Goal: Task Accomplishment & Management: Manage account settings

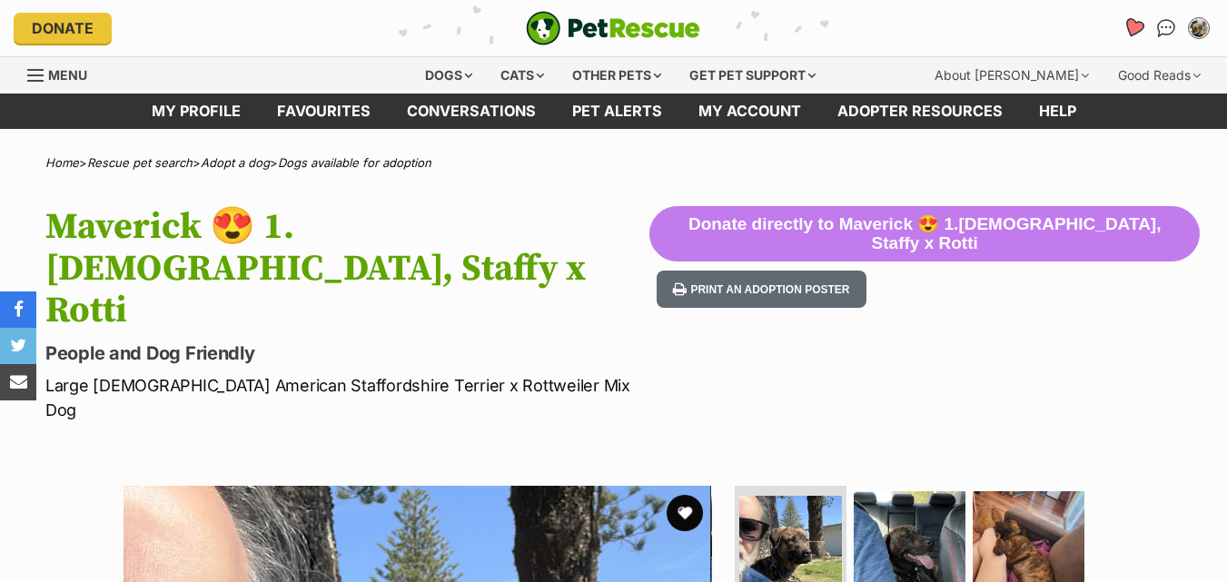
click at [1127, 29] on icon "Favourites" at bounding box center [1134, 28] width 25 height 24
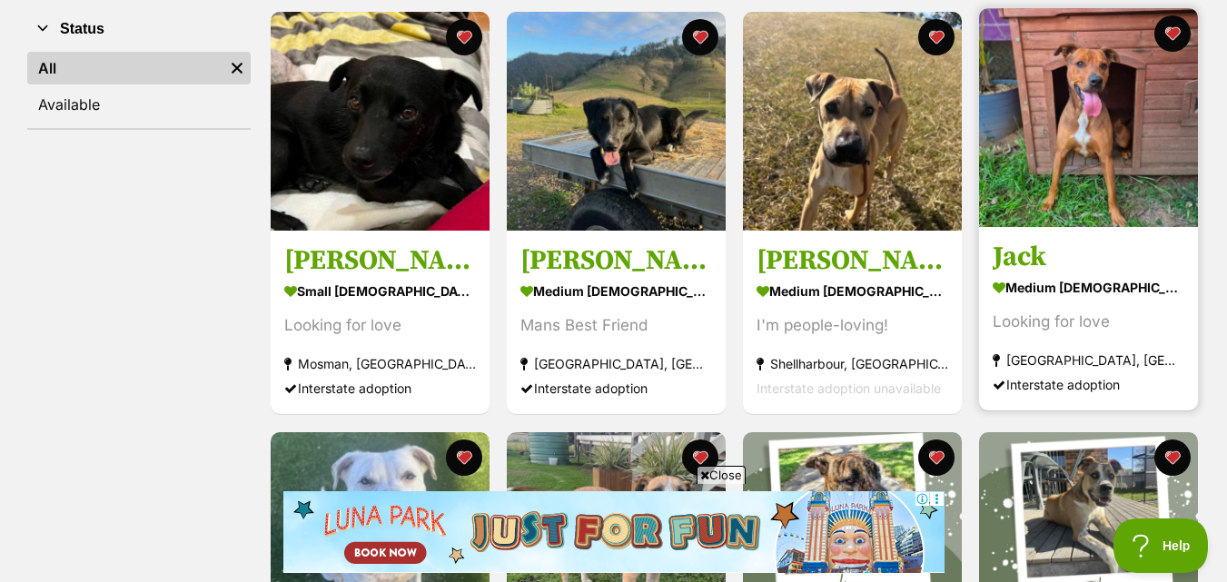
scroll to position [363, 0]
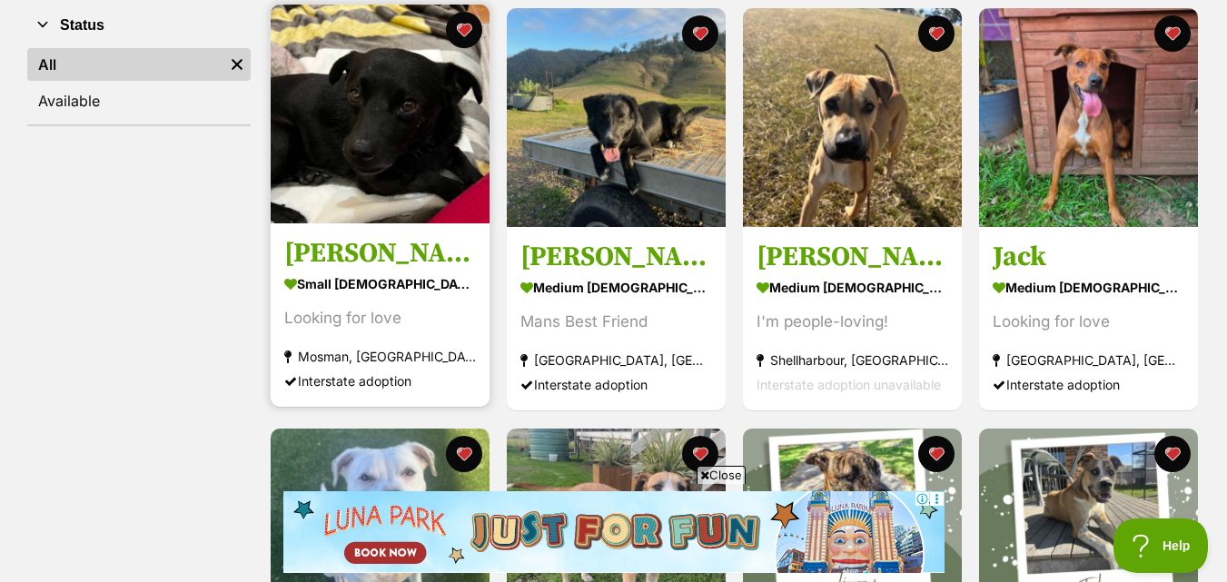
click at [370, 169] on img at bounding box center [380, 114] width 219 height 219
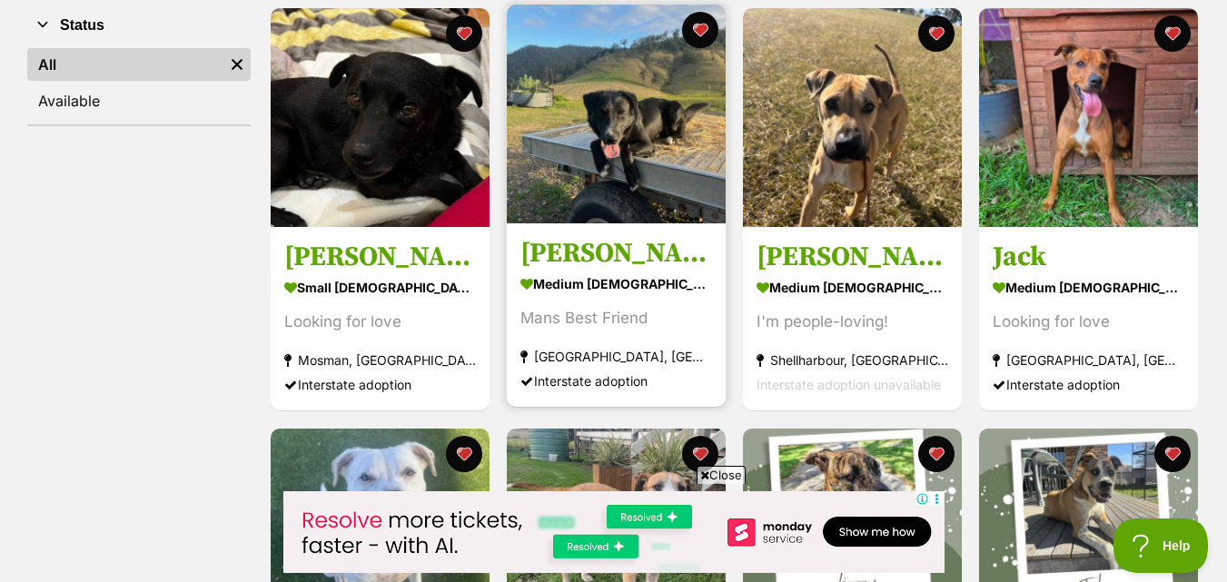
click at [644, 130] on img at bounding box center [616, 114] width 219 height 219
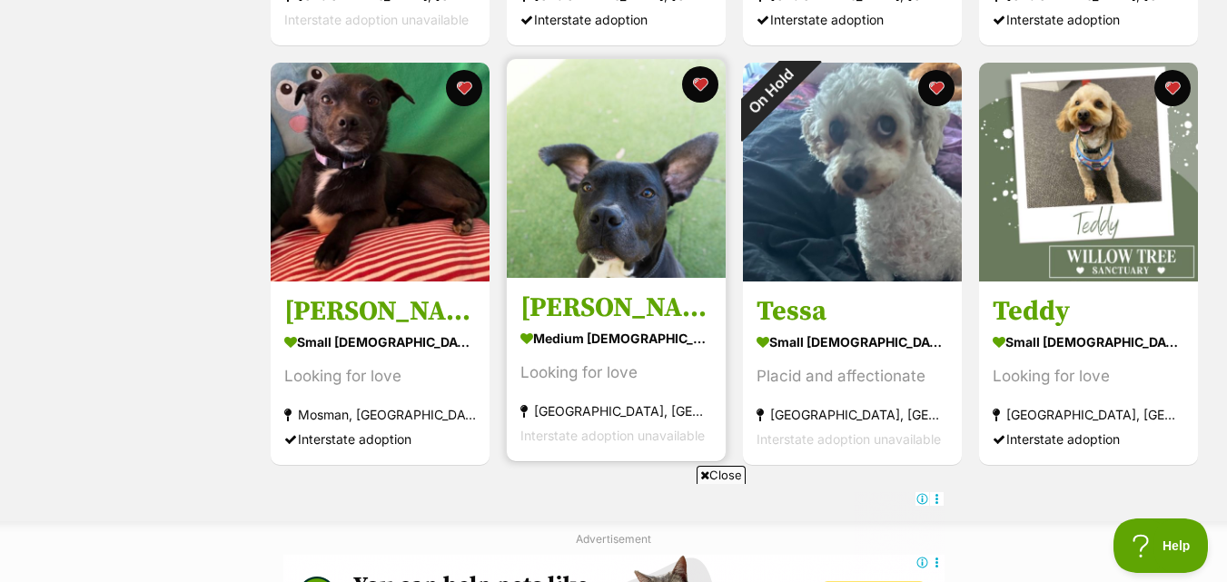
scroll to position [1181, 0]
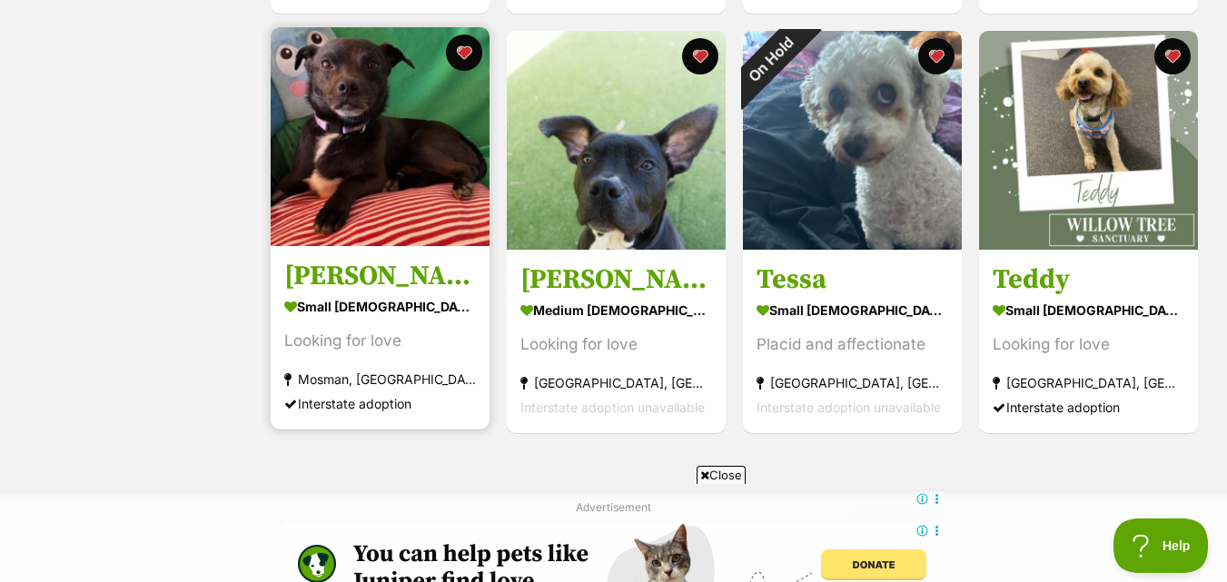
click at [352, 170] on img at bounding box center [380, 136] width 219 height 219
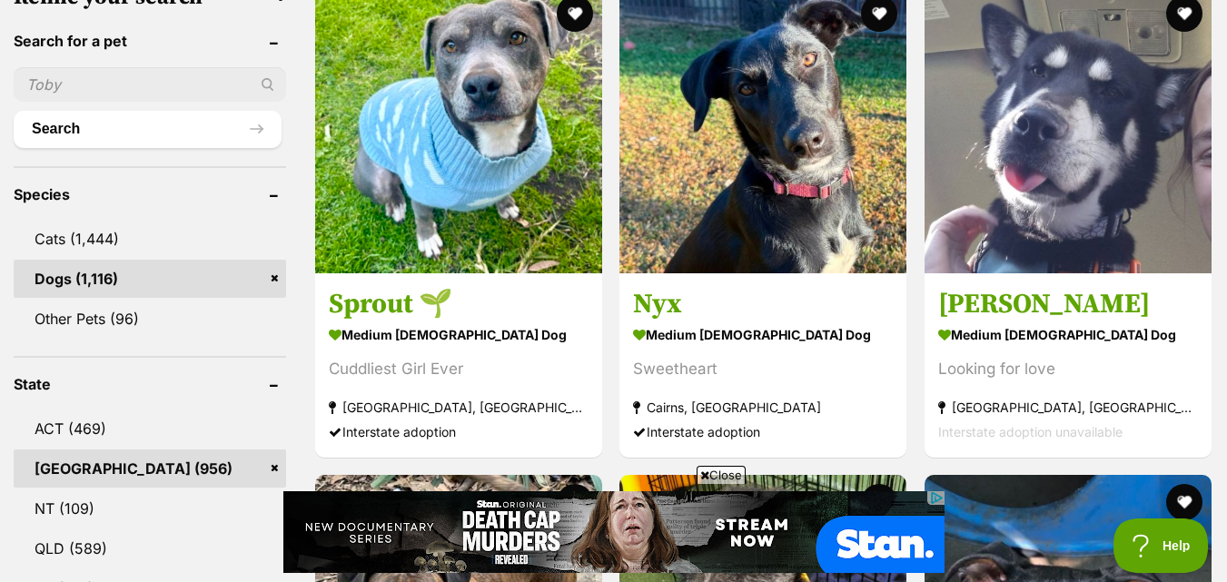
scroll to position [636, 0]
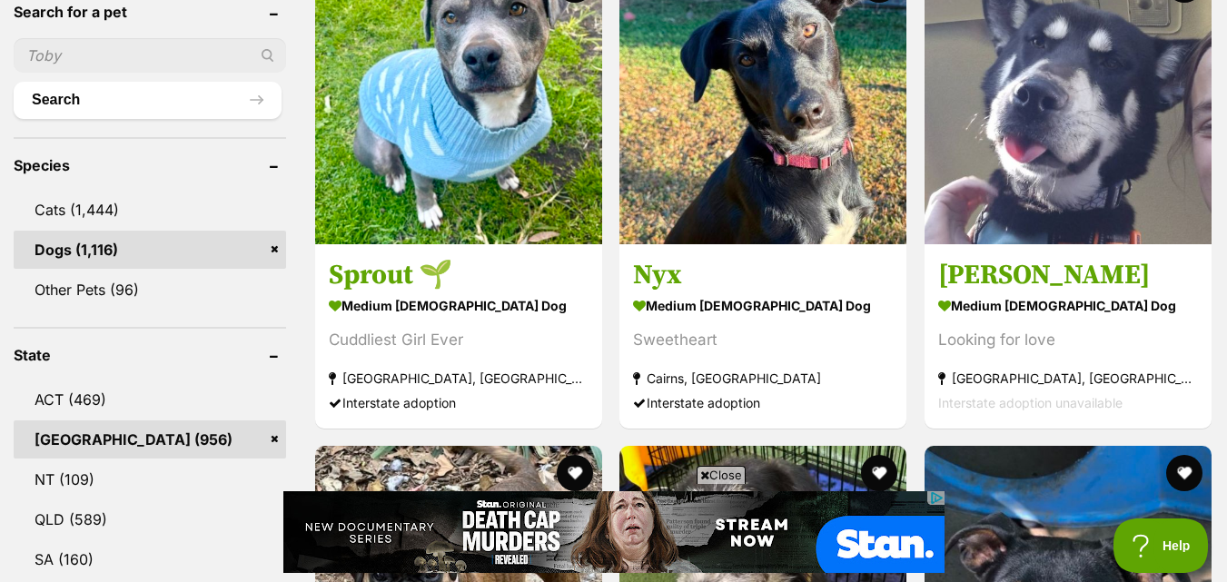
click at [213, 442] on link "NSW (956)" at bounding box center [150, 440] width 273 height 38
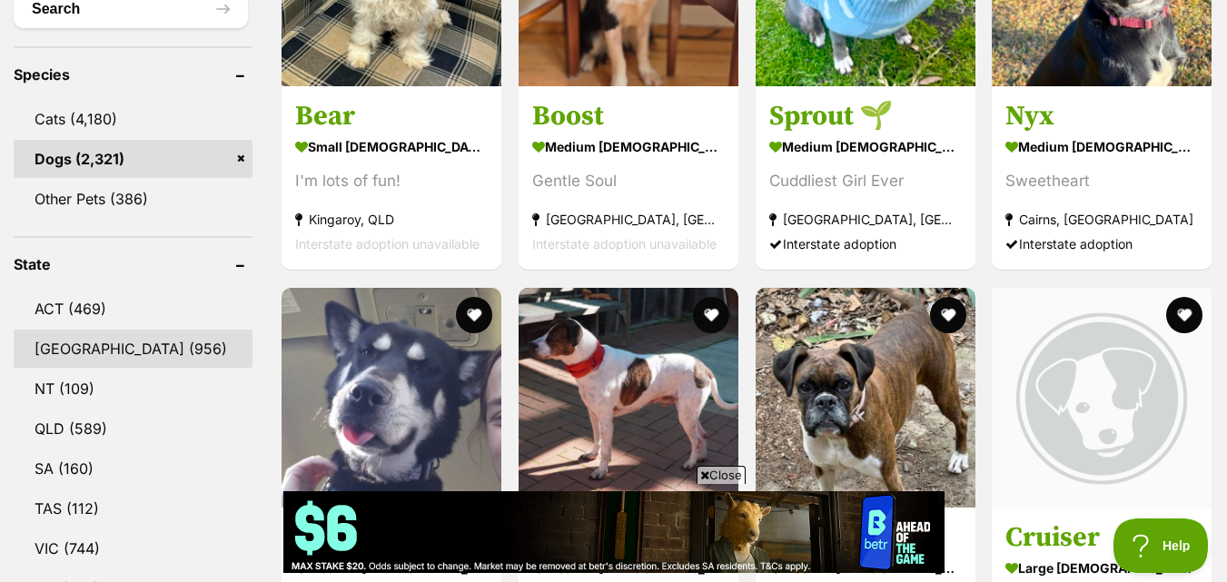
click at [60, 362] on link "[GEOGRAPHIC_DATA] (956)" at bounding box center [133, 349] width 239 height 38
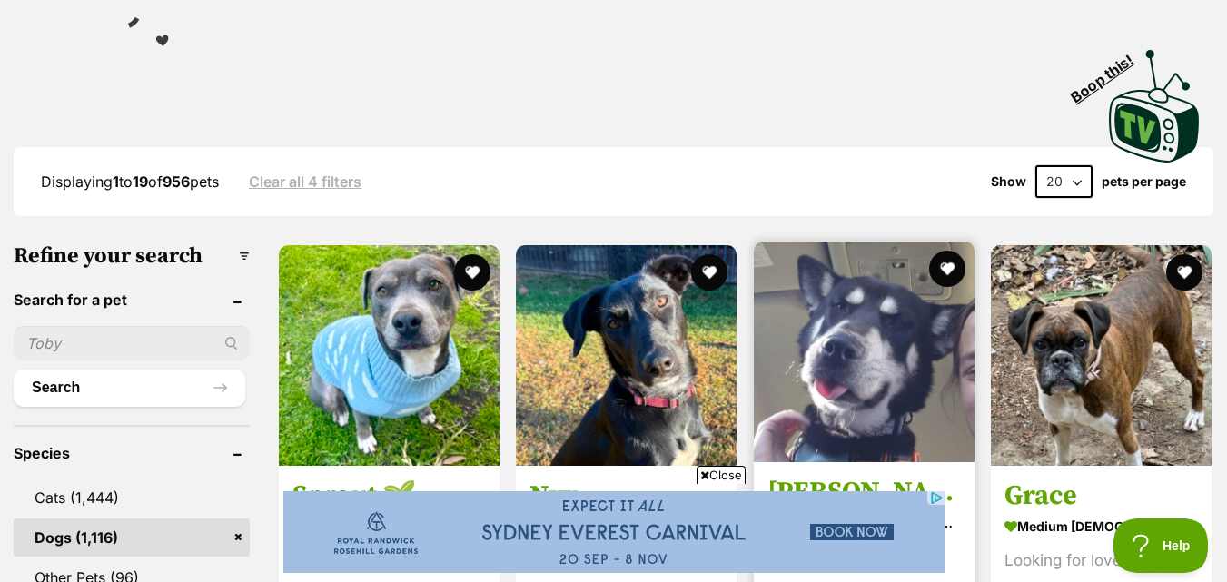
scroll to position [182, 0]
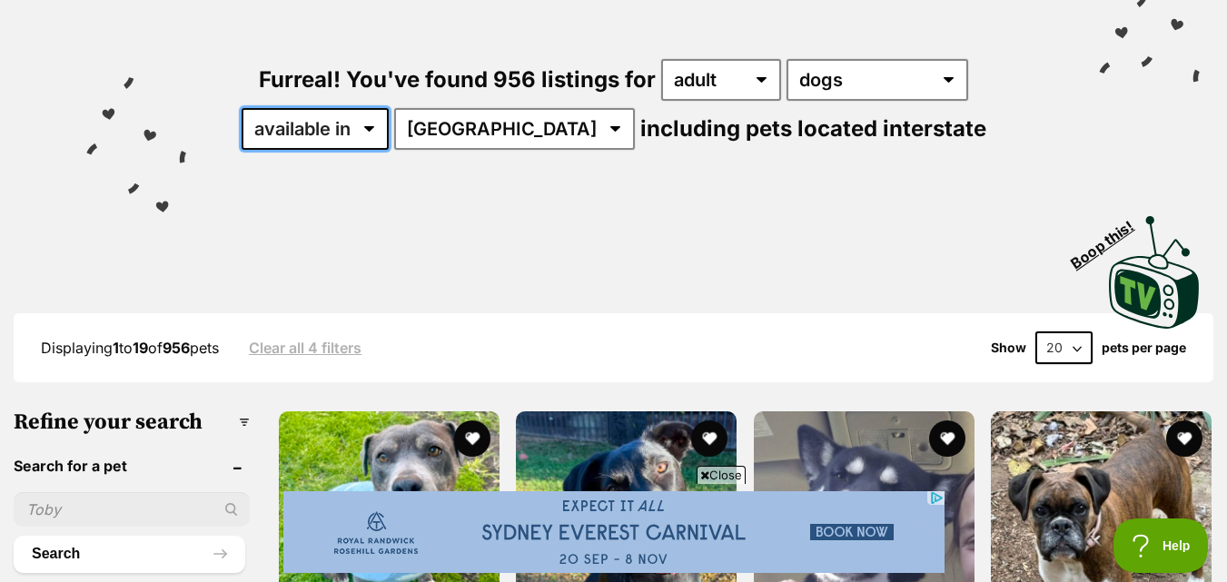
click at [389, 133] on select "available in located in" at bounding box center [315, 129] width 147 height 42
select select "disabled"
click at [296, 108] on select "available in located in" at bounding box center [315, 129] width 147 height 42
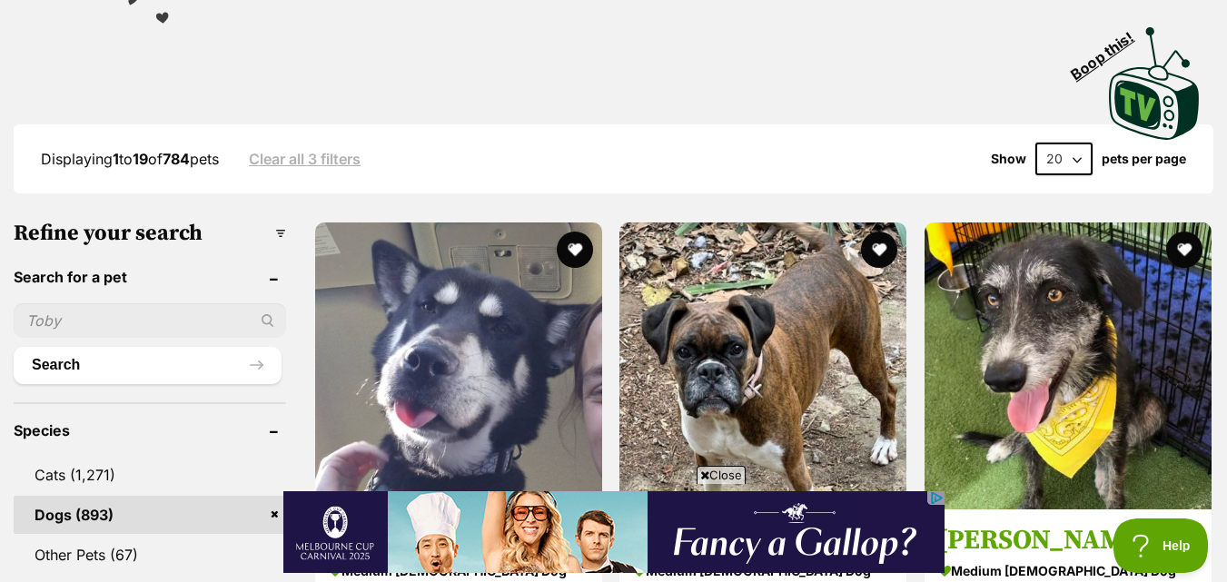
scroll to position [545, 0]
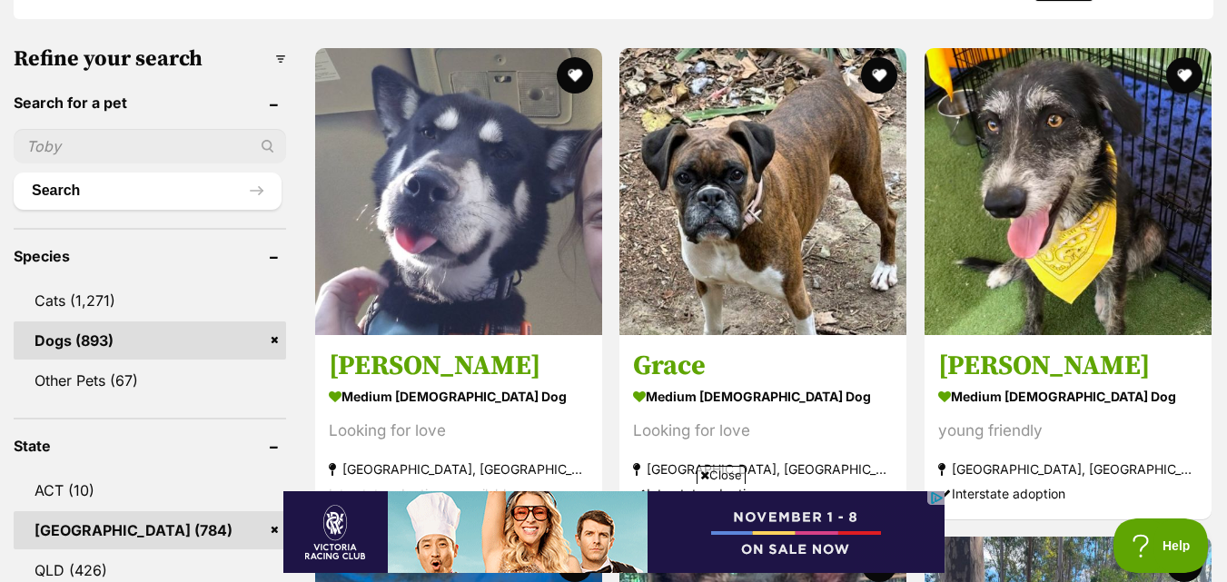
click at [418, 226] on img at bounding box center [458, 191] width 287 height 287
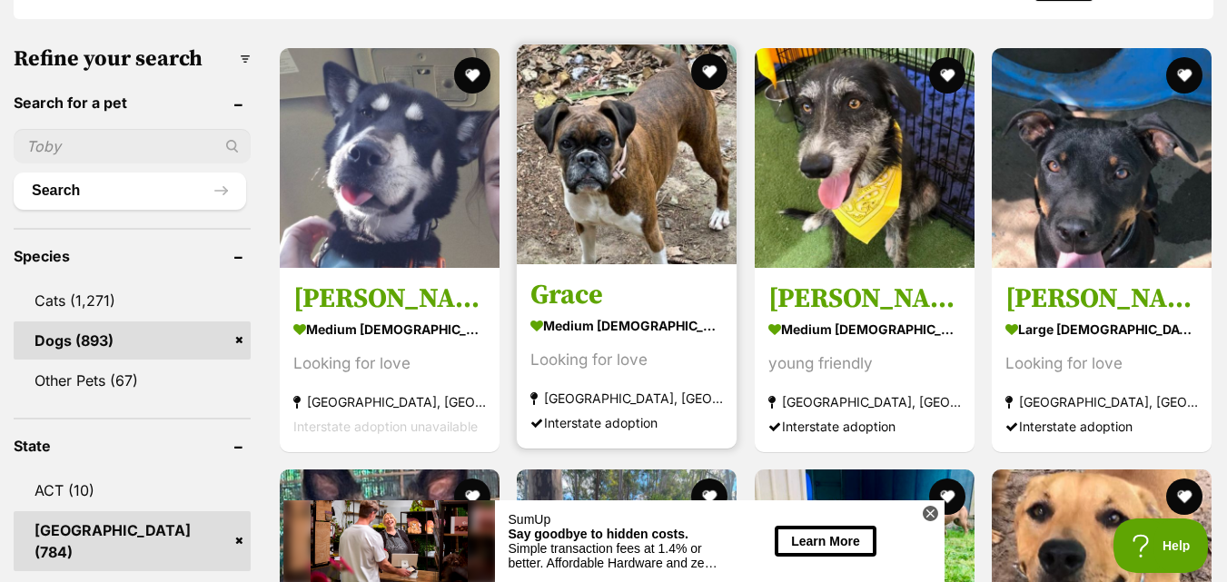
click at [667, 135] on img at bounding box center [627, 155] width 220 height 220
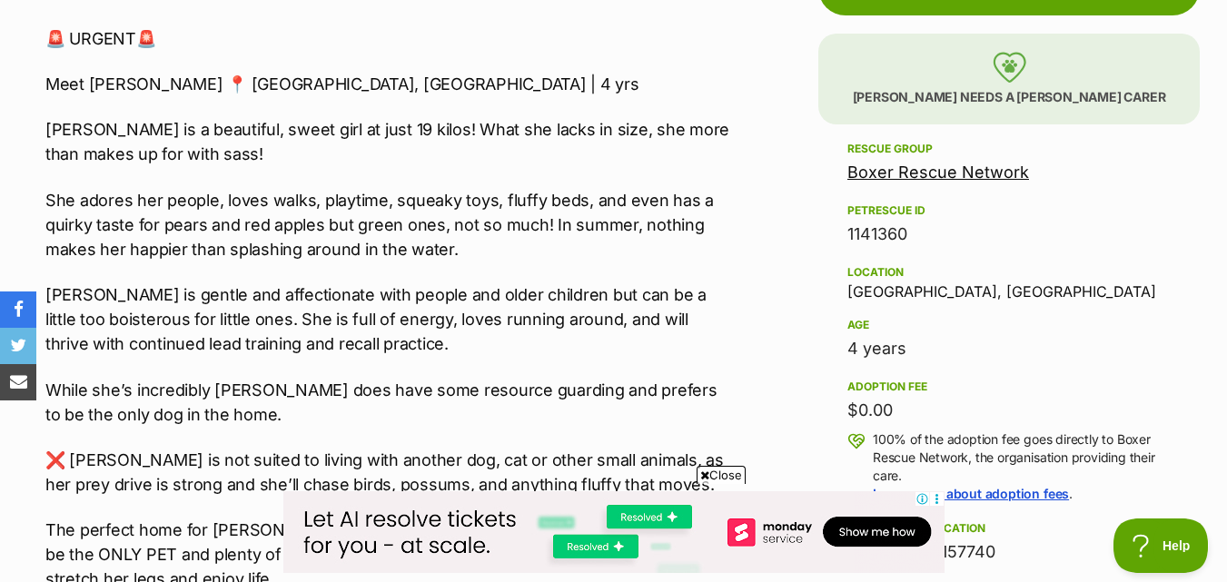
scroll to position [1090, 0]
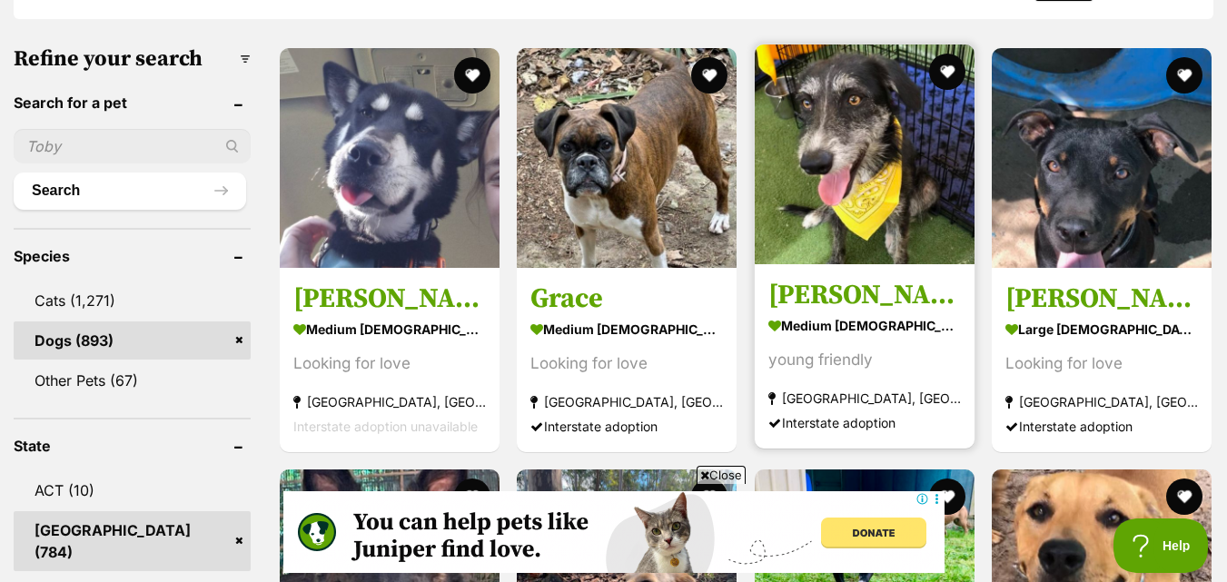
click at [806, 213] on img at bounding box center [865, 155] width 220 height 220
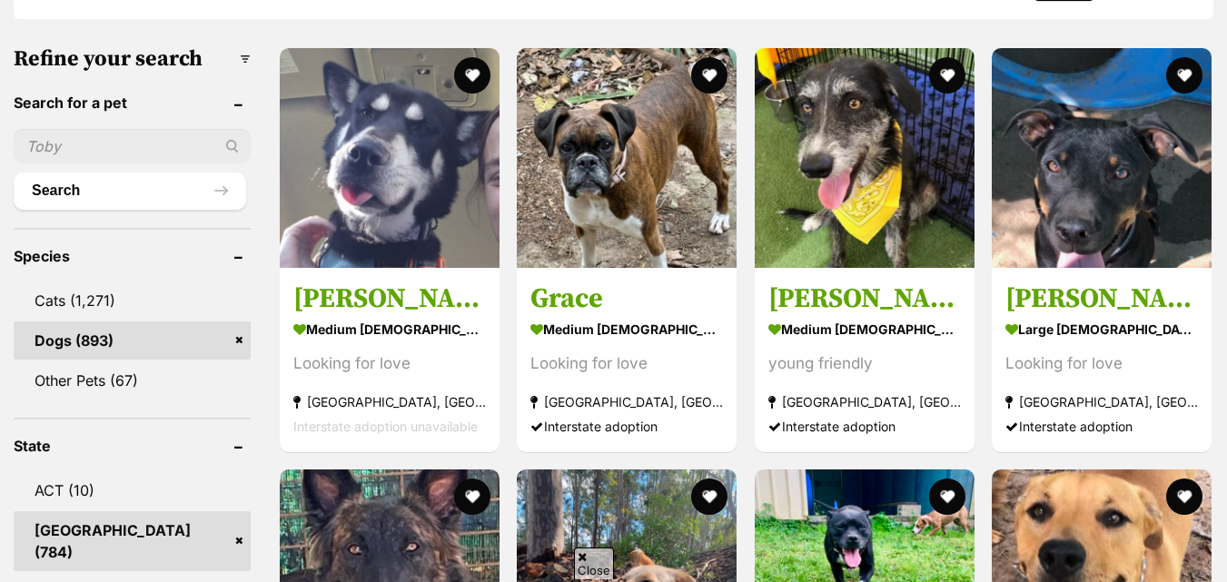
click at [1139, 164] on img at bounding box center [1102, 158] width 220 height 220
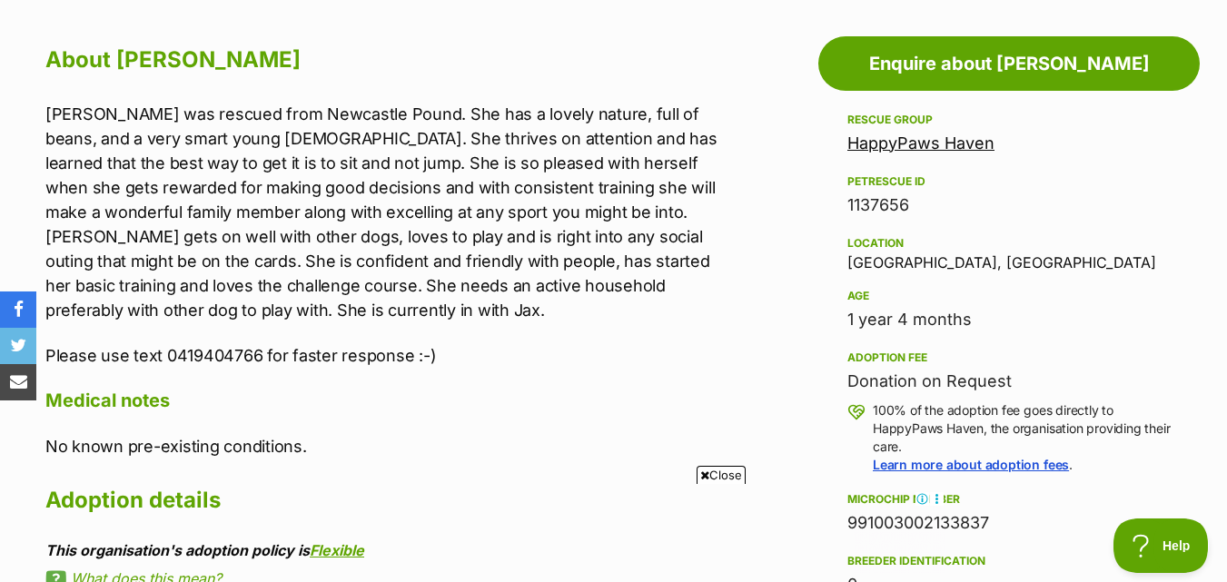
scroll to position [999, 0]
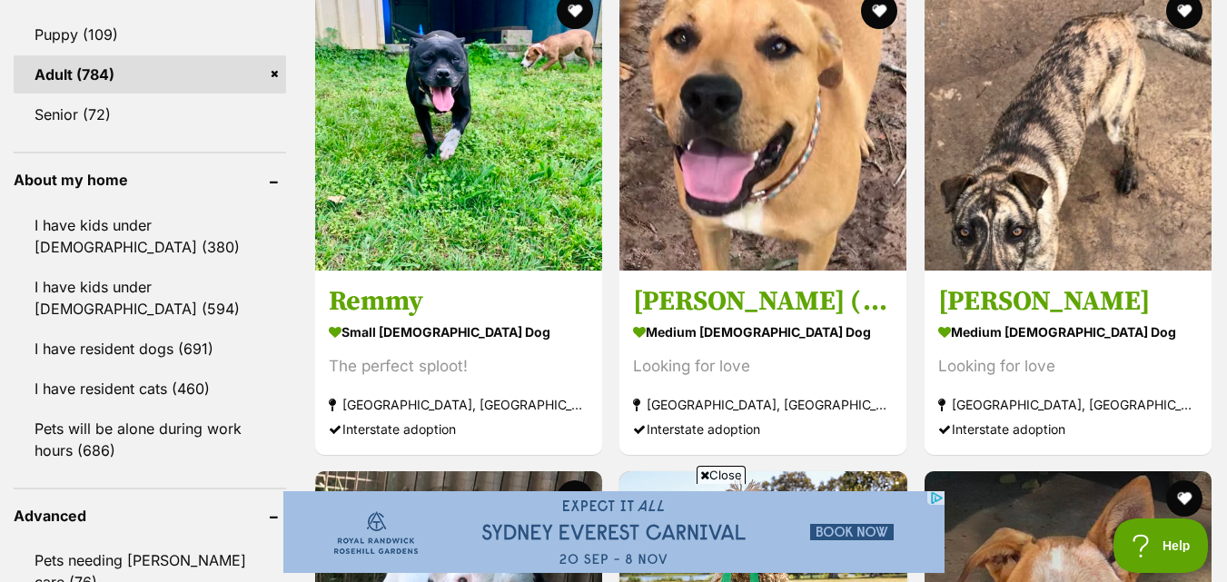
scroll to position [1908, 0]
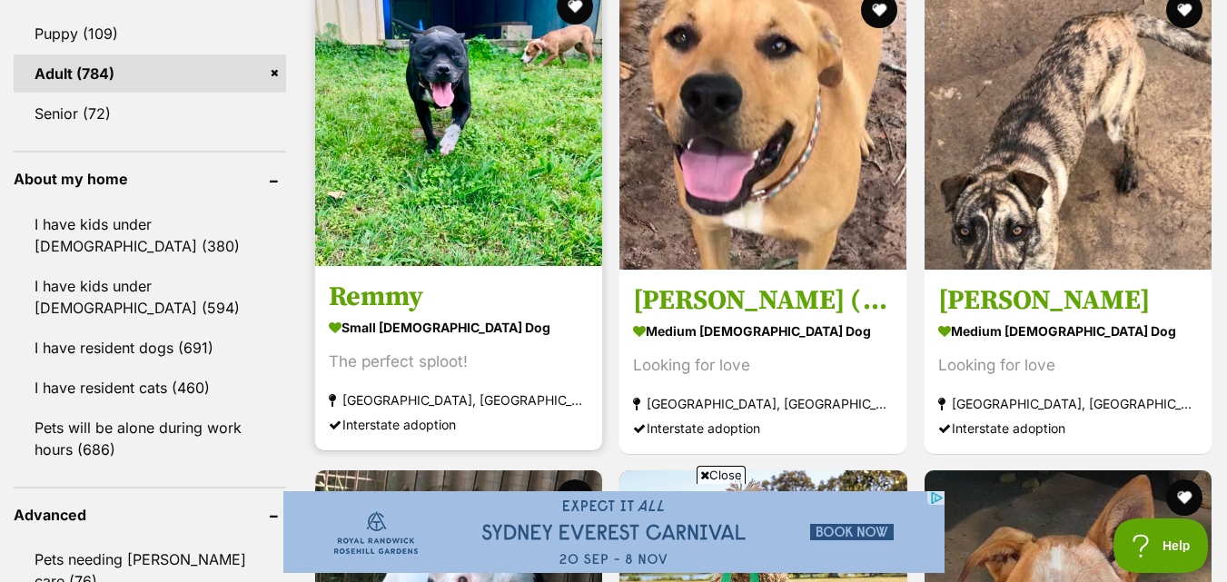
click at [374, 181] on img at bounding box center [458, 122] width 287 height 287
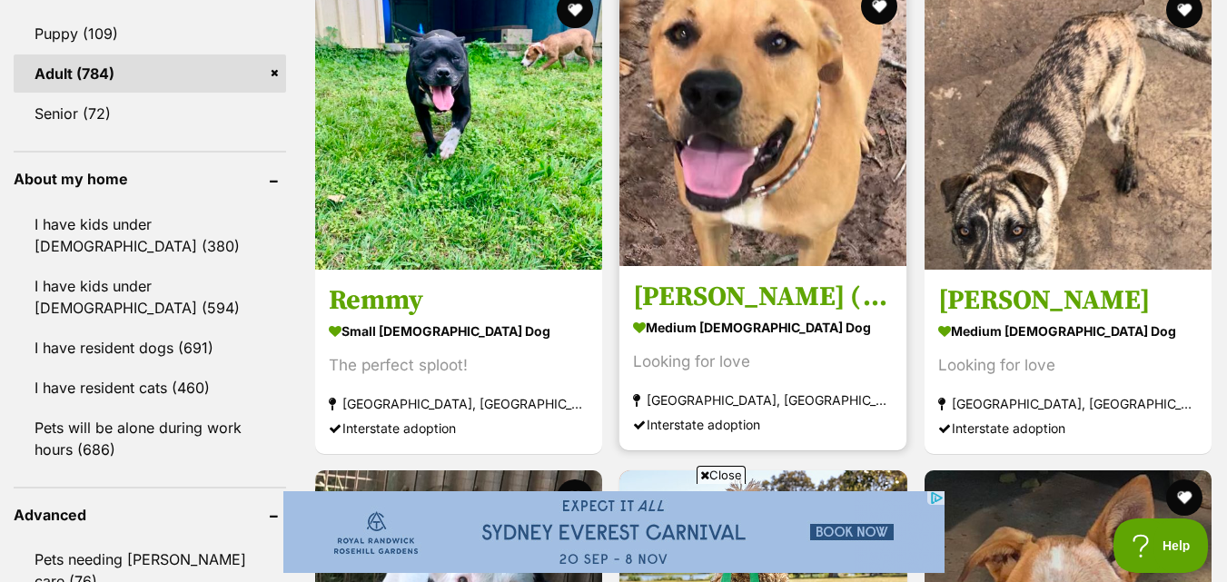
click at [838, 109] on img at bounding box center [763, 122] width 287 height 287
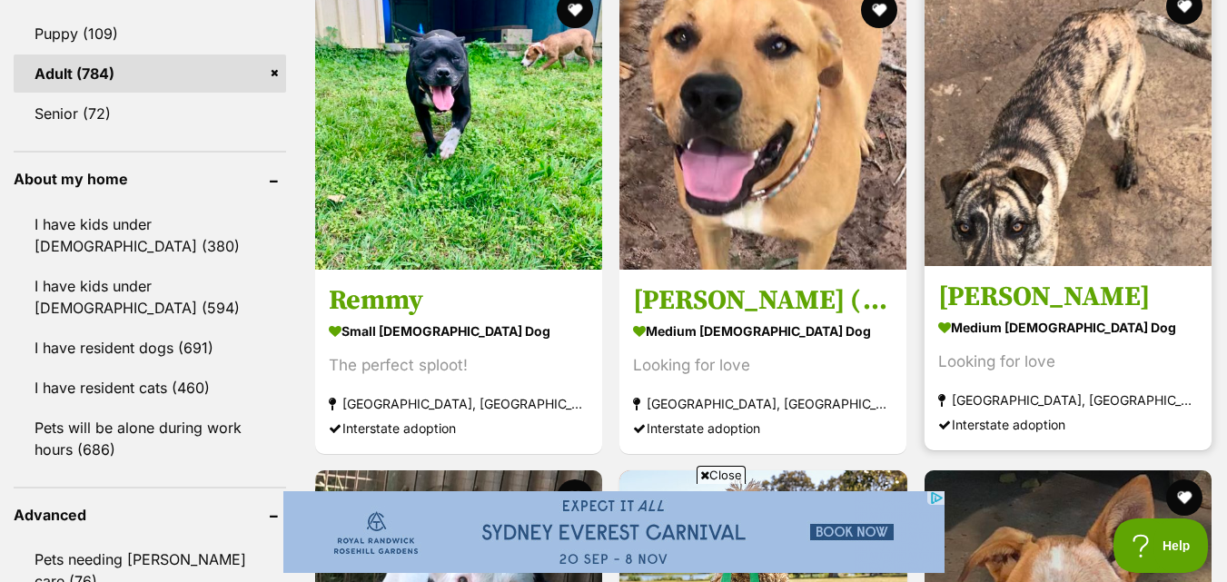
click at [1195, 130] on img at bounding box center [1068, 122] width 287 height 287
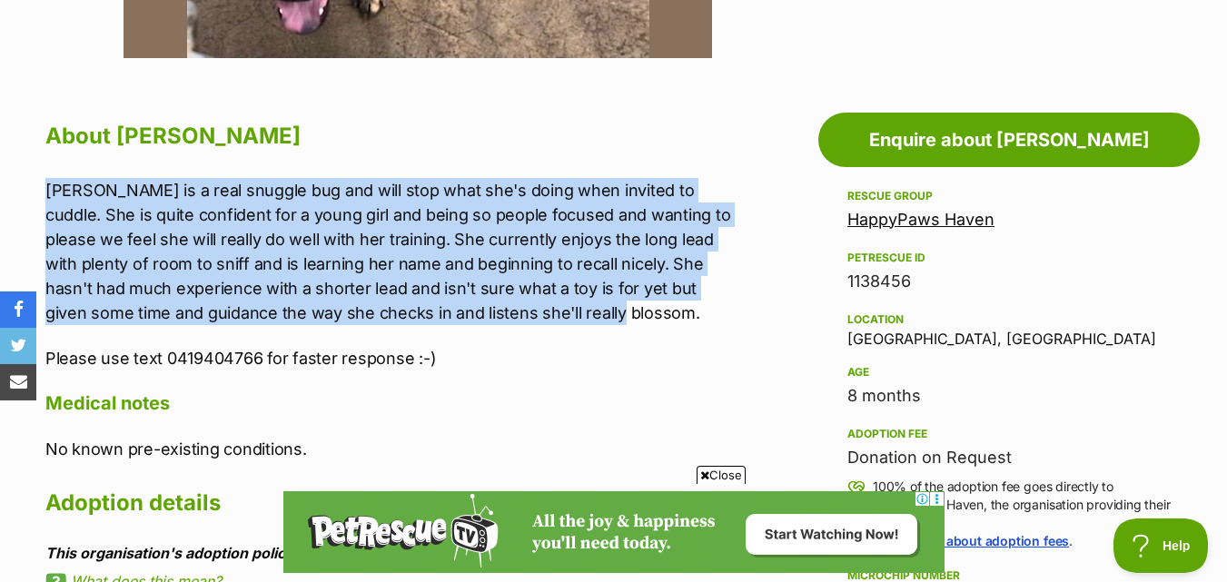
drag, startPoint x: 38, startPoint y: 165, endPoint x: 590, endPoint y: 318, distance: 573.0
click at [590, 318] on div "About Cher Cher is a real snuggle bug and will stop what she's doing when invit…" at bounding box center [379, 460] width 704 height 689
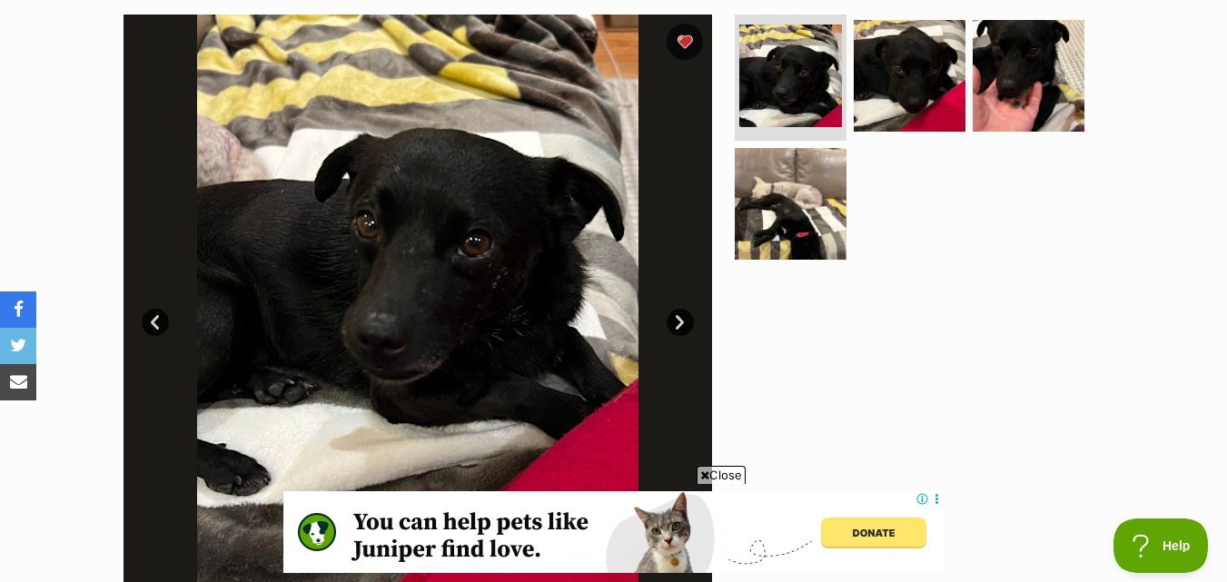
click at [684, 323] on link "Next" at bounding box center [680, 322] width 27 height 27
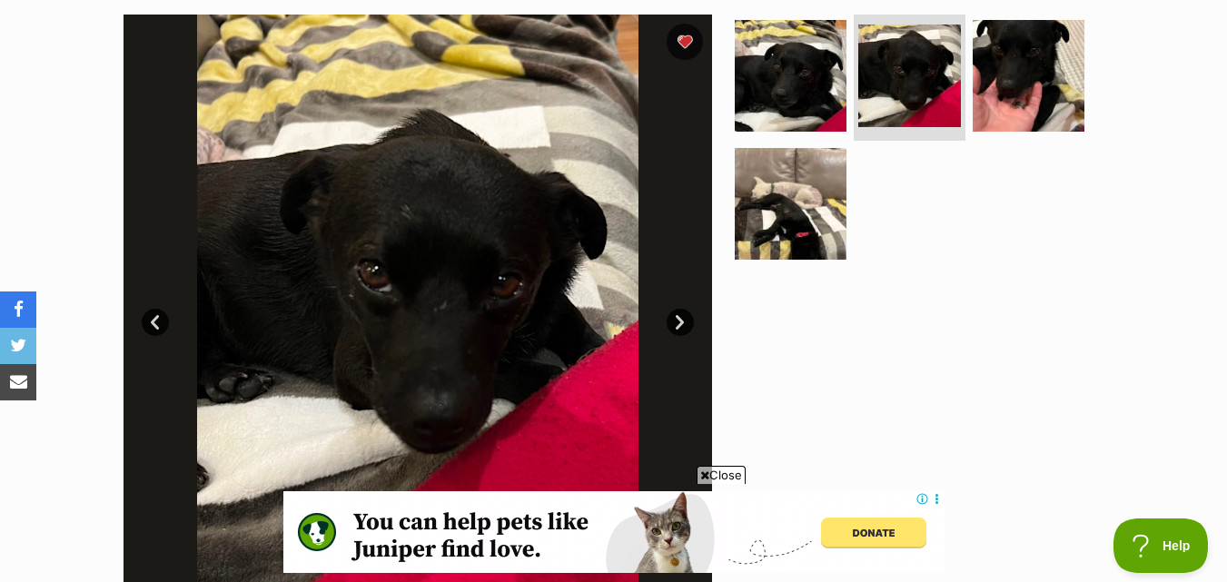
click at [686, 323] on link "Next" at bounding box center [680, 322] width 27 height 27
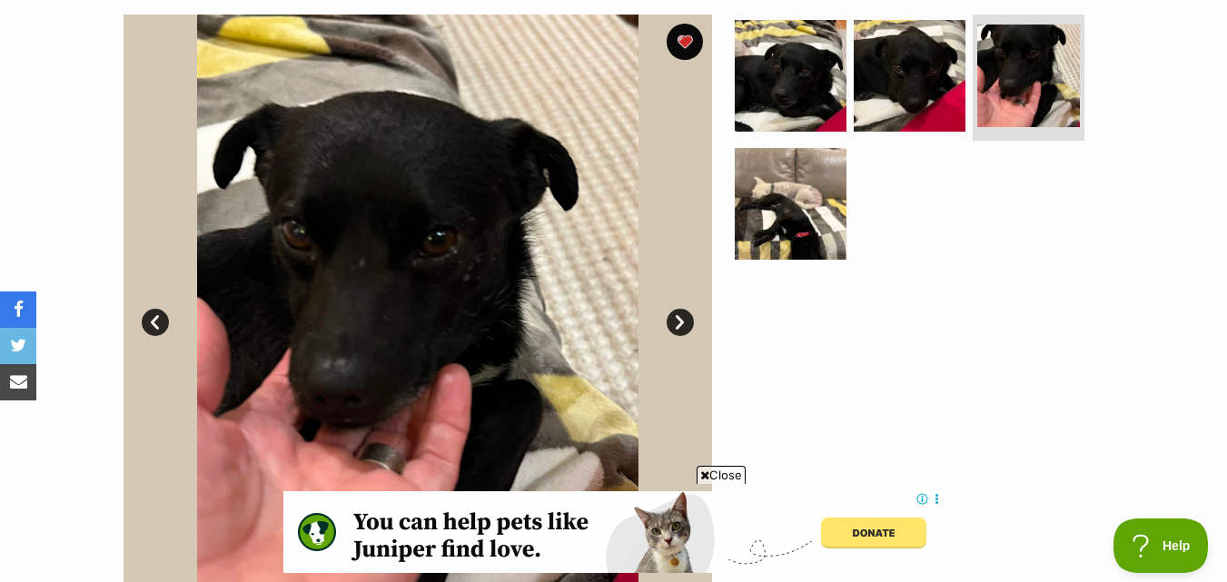
click at [686, 323] on link "Next" at bounding box center [680, 322] width 27 height 27
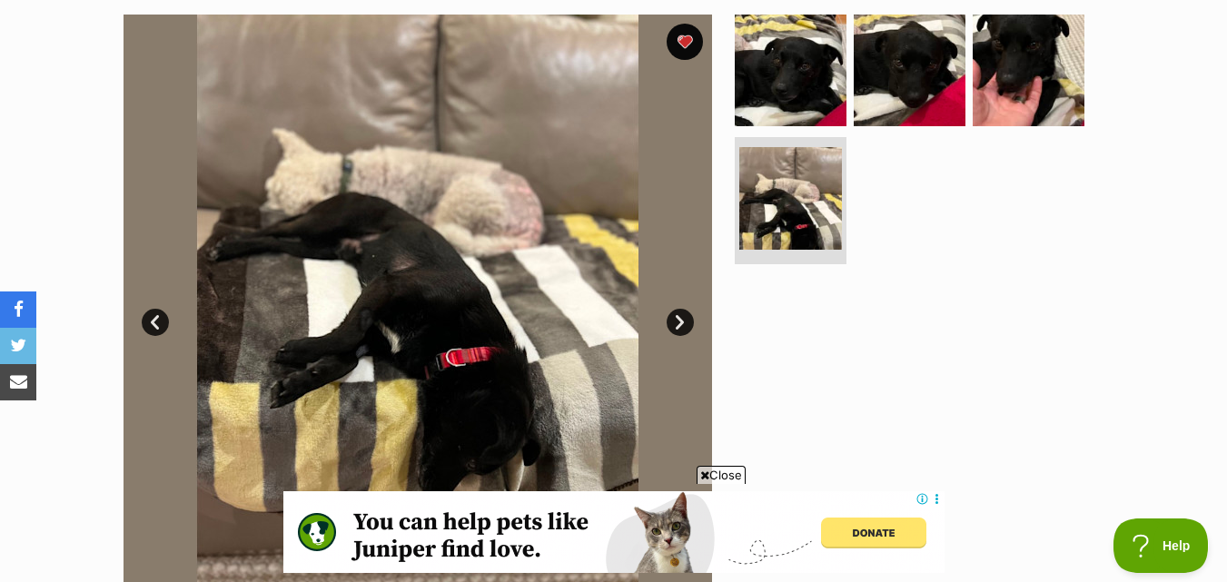
click at [686, 323] on link "Next" at bounding box center [680, 322] width 27 height 27
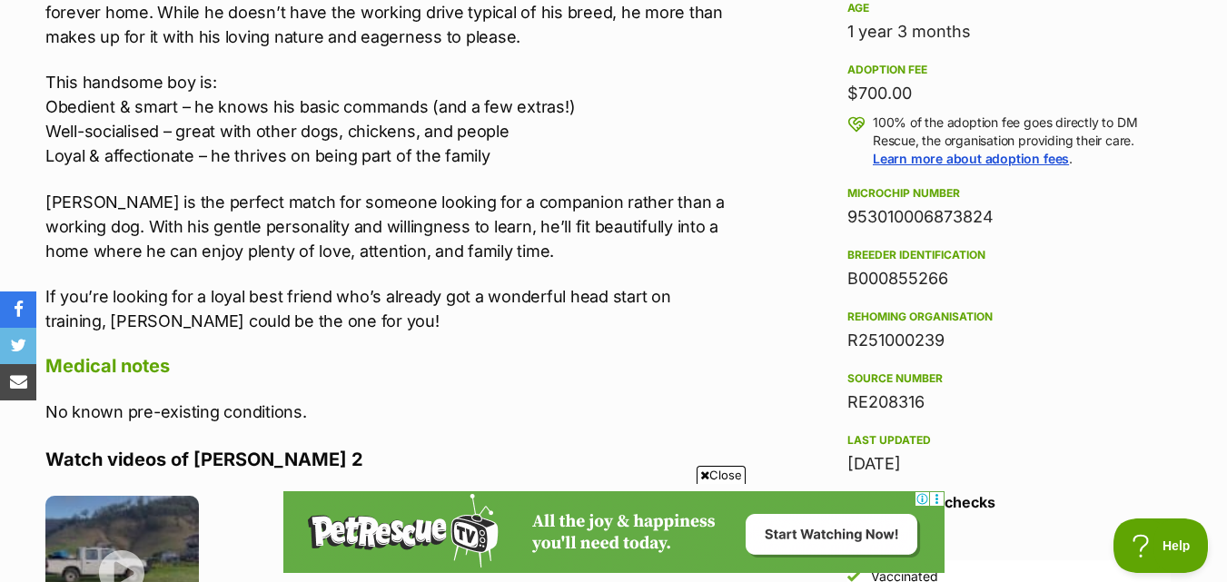
scroll to position [1181, 0]
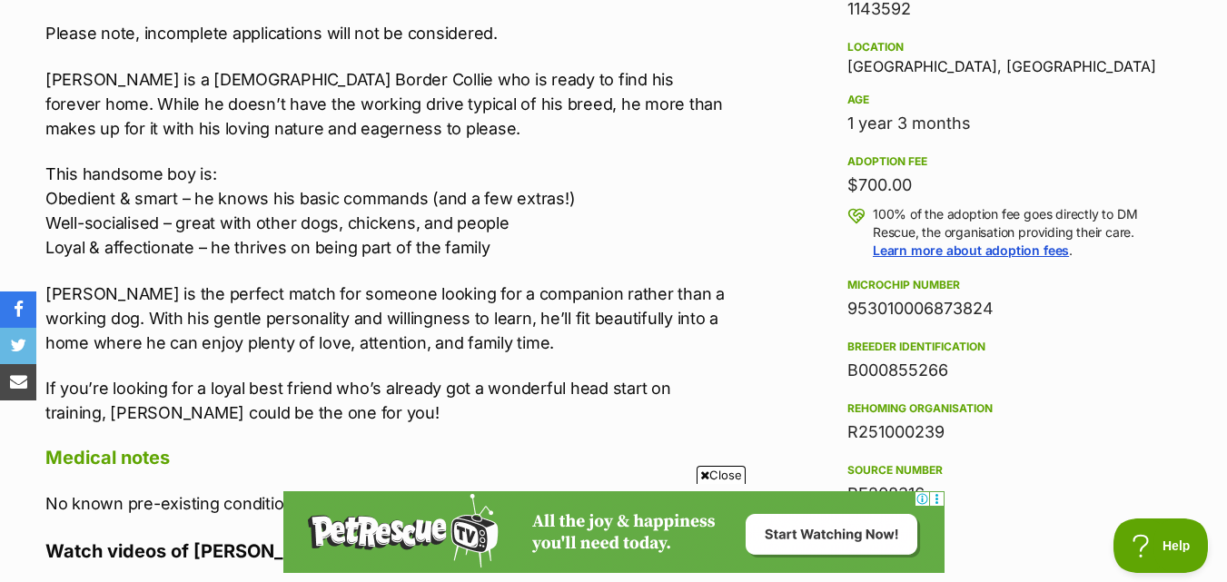
drag, startPoint x: 616, startPoint y: 127, endPoint x: 597, endPoint y: 116, distance: 22.0
click at [597, 116] on p "[PERSON_NAME] is a [DEMOGRAPHIC_DATA] Border Collie who is ready to find his fo…" at bounding box center [388, 104] width 686 height 74
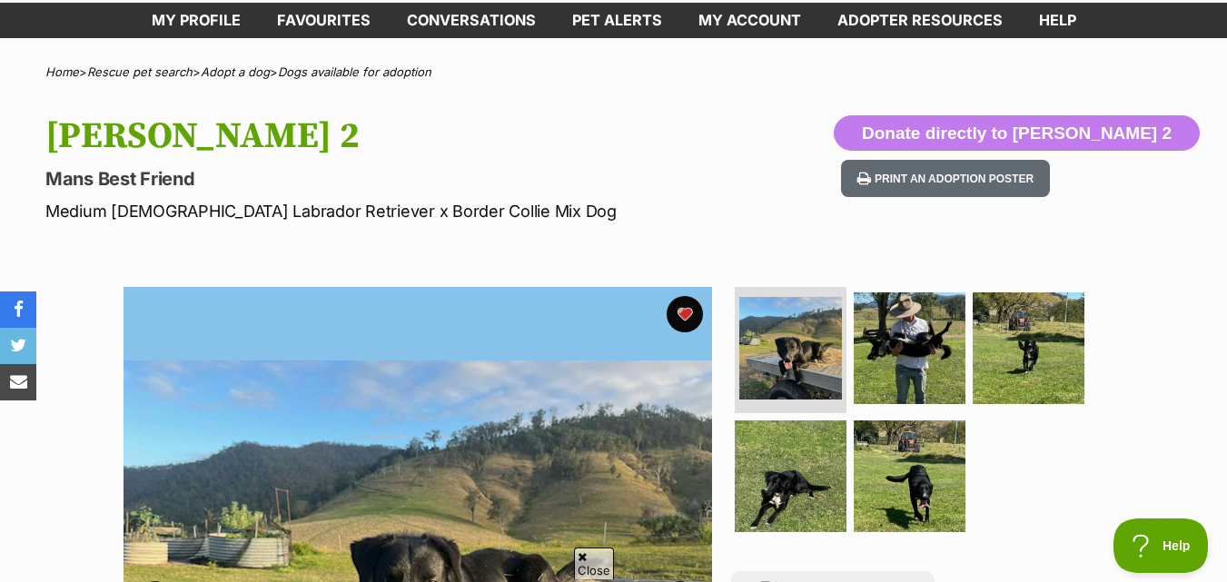
scroll to position [0, 0]
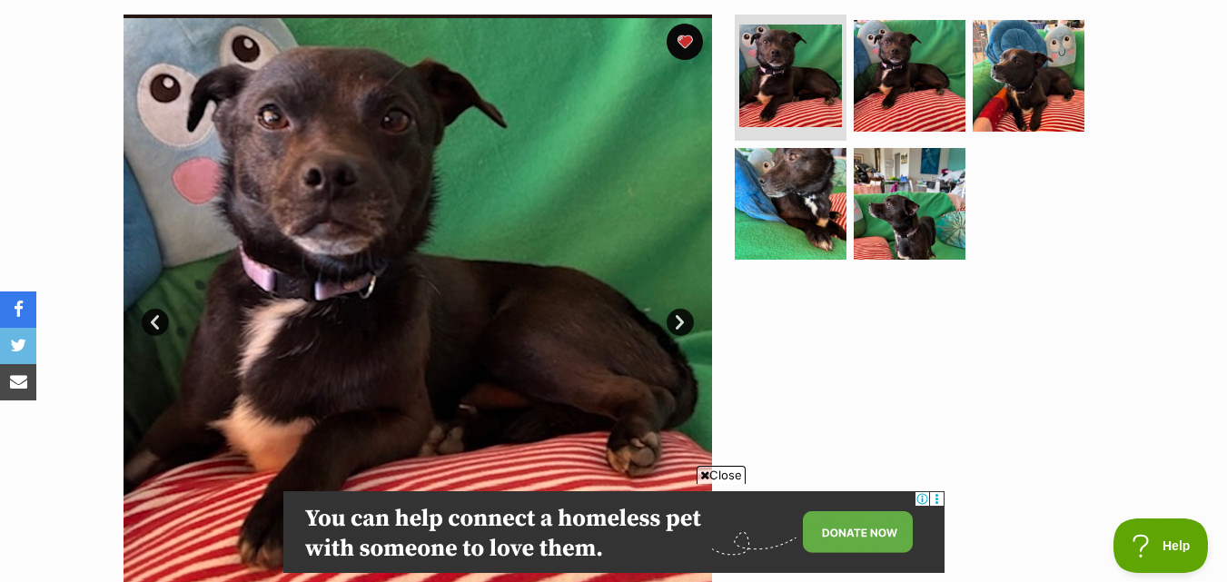
click at [680, 326] on link "Next" at bounding box center [680, 322] width 27 height 27
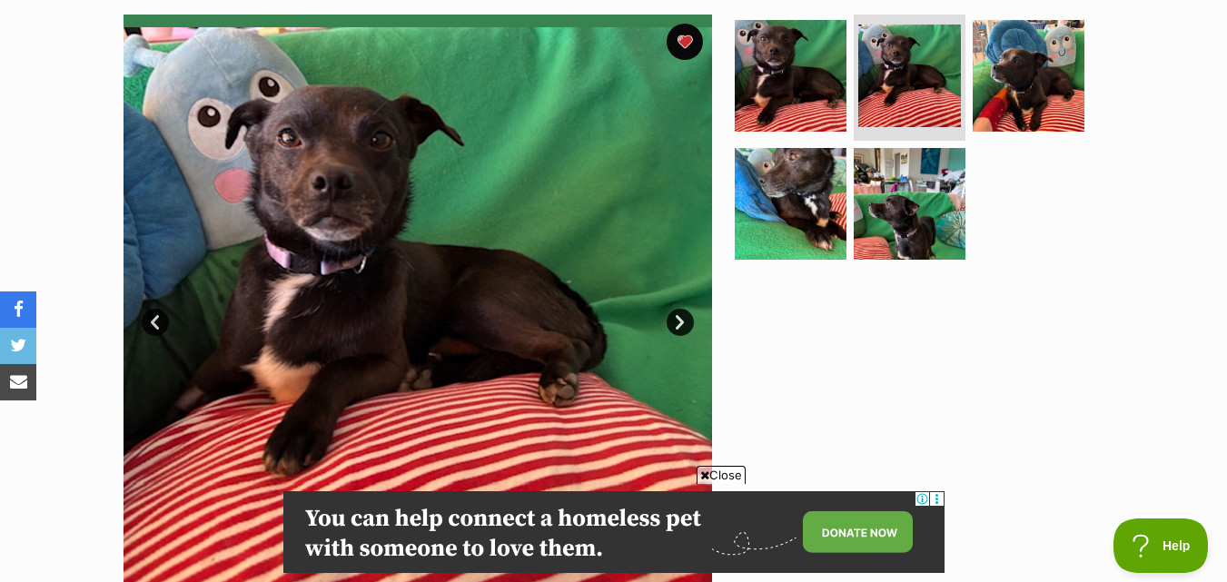
click at [680, 326] on link "Next" at bounding box center [680, 322] width 27 height 27
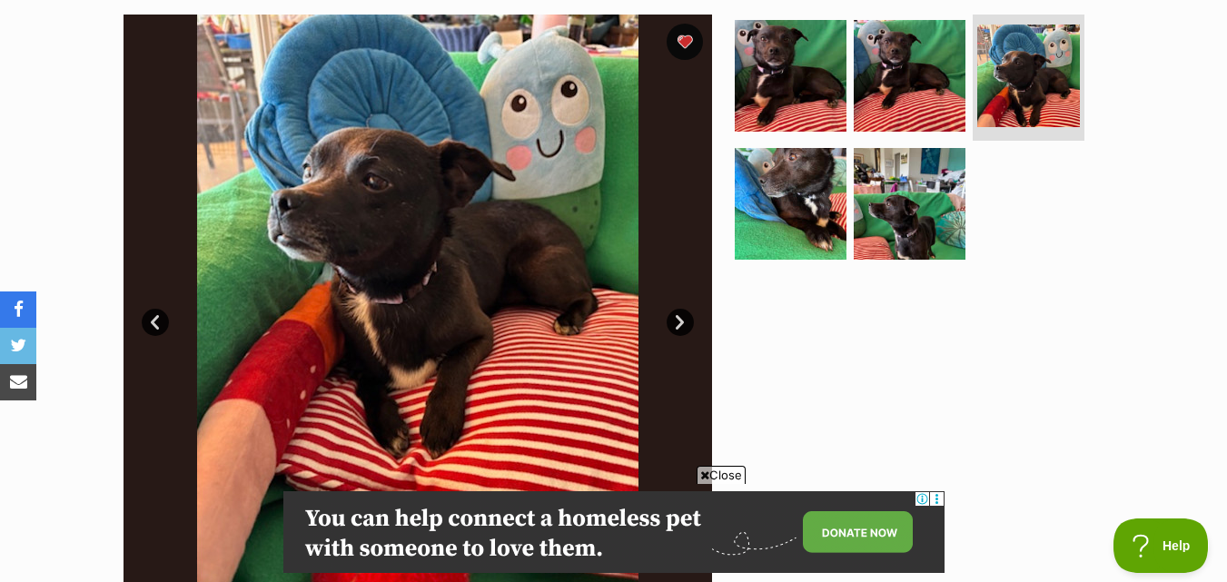
click at [678, 327] on link "Next" at bounding box center [680, 322] width 27 height 27
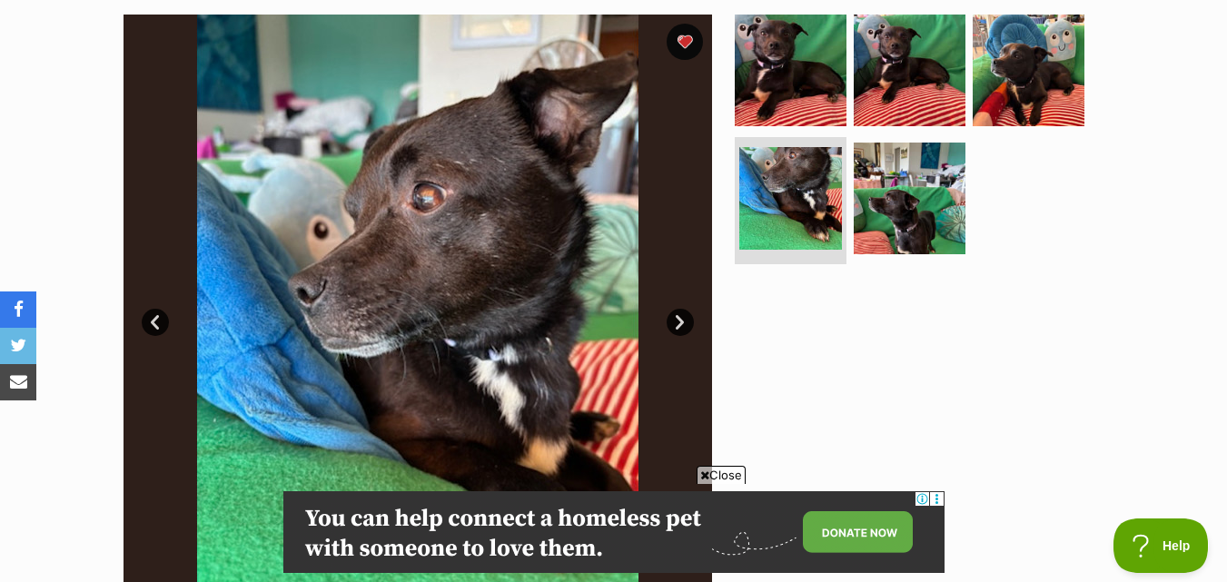
click at [678, 327] on link "Next" at bounding box center [680, 322] width 27 height 27
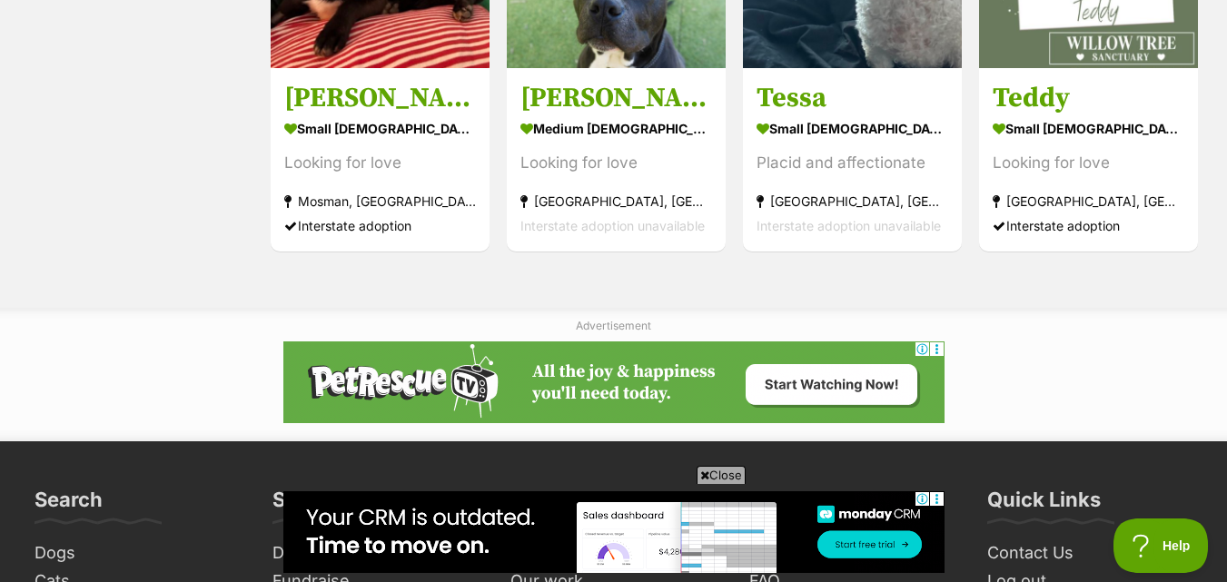
drag, startPoint x: 963, startPoint y: 205, endPoint x: 228, endPoint y: 238, distance: 735.7
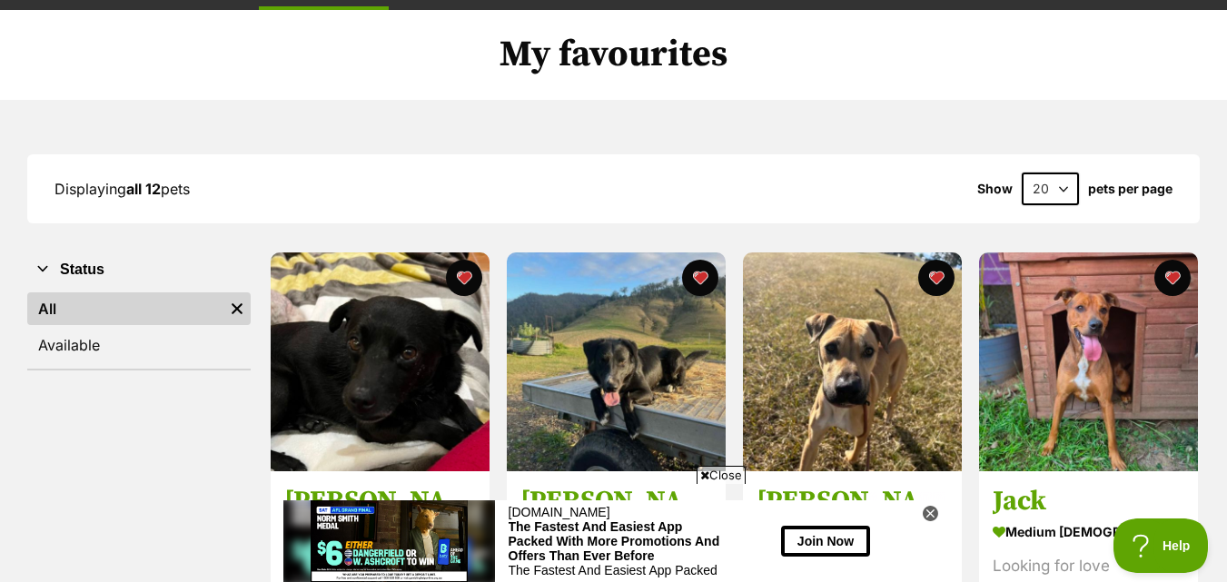
scroll to position [91, 0]
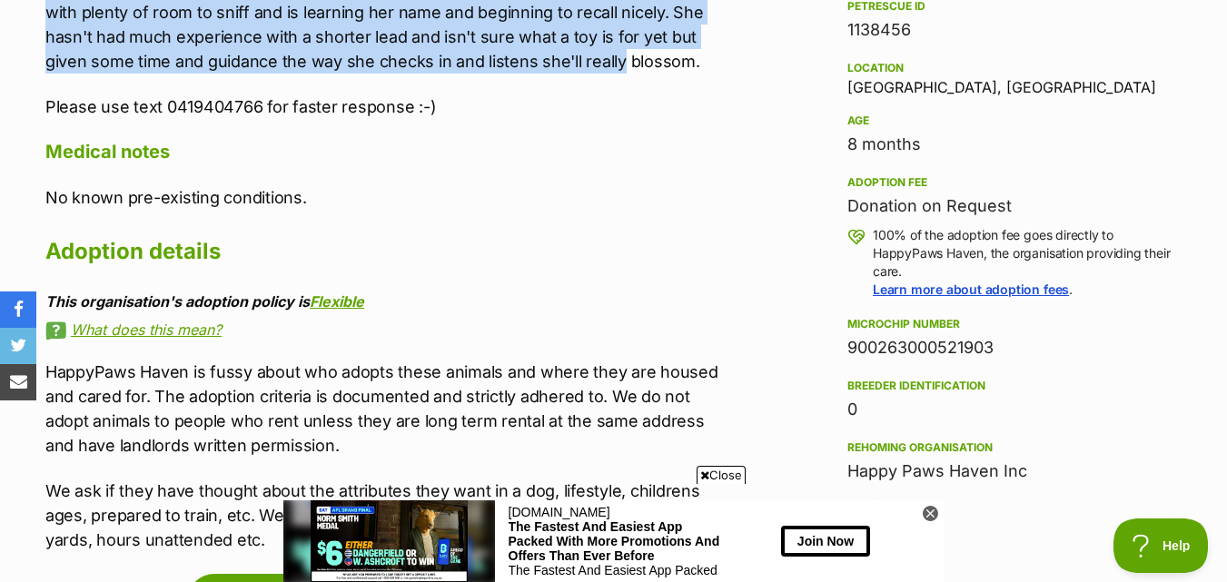
scroll to position [1181, 0]
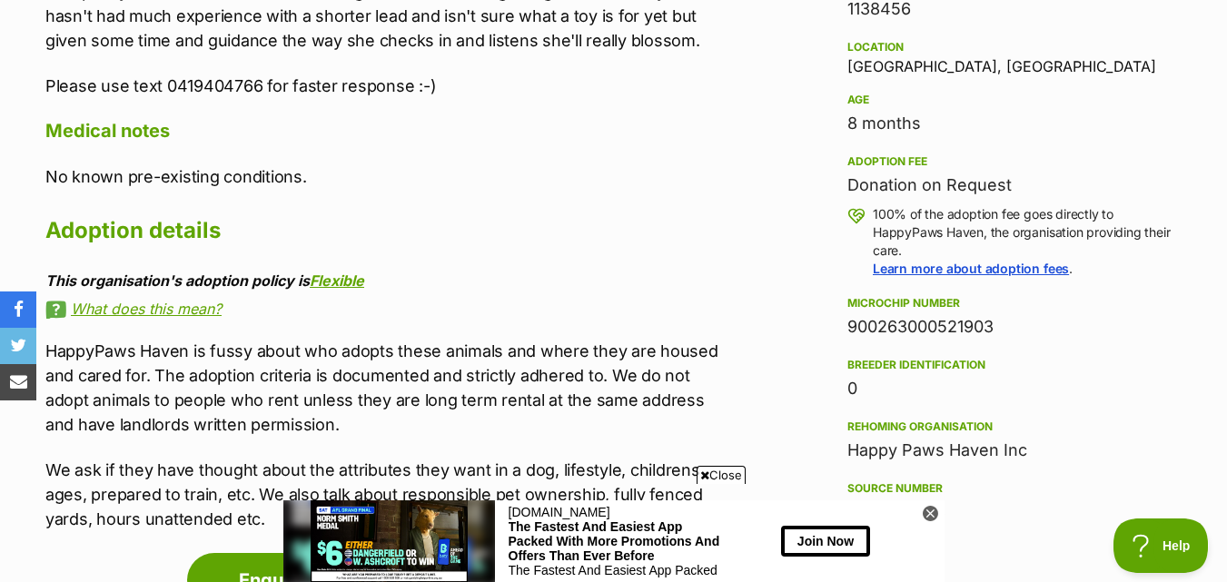
click at [470, 144] on div "About [PERSON_NAME] [PERSON_NAME] is a real snuggle bug and will stop what she'…" at bounding box center [388, 188] width 686 height 689
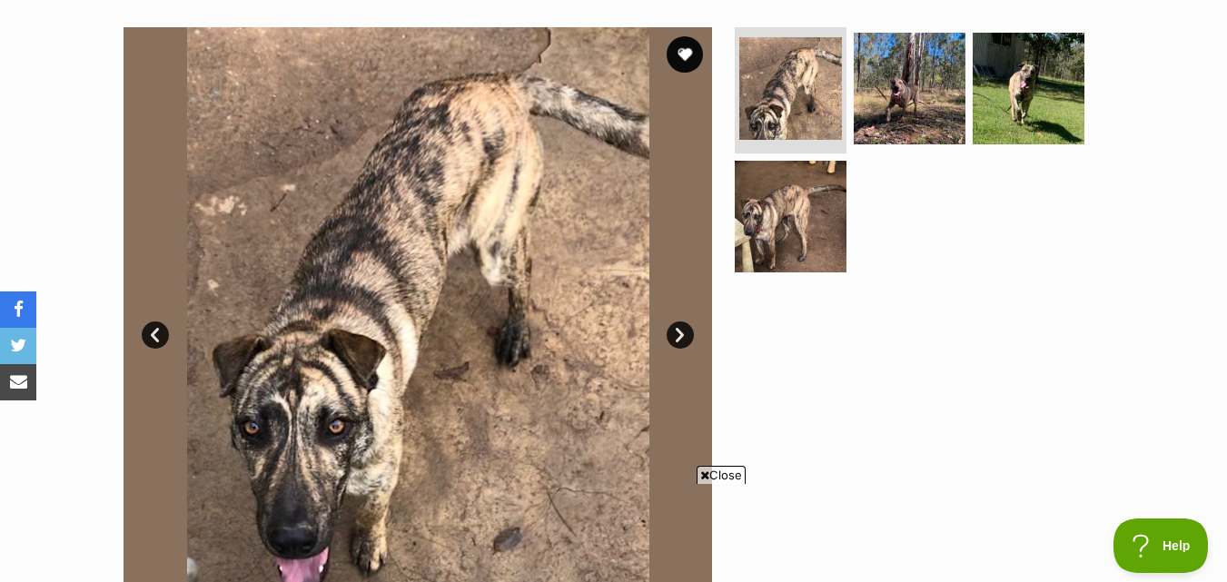
scroll to position [91, 0]
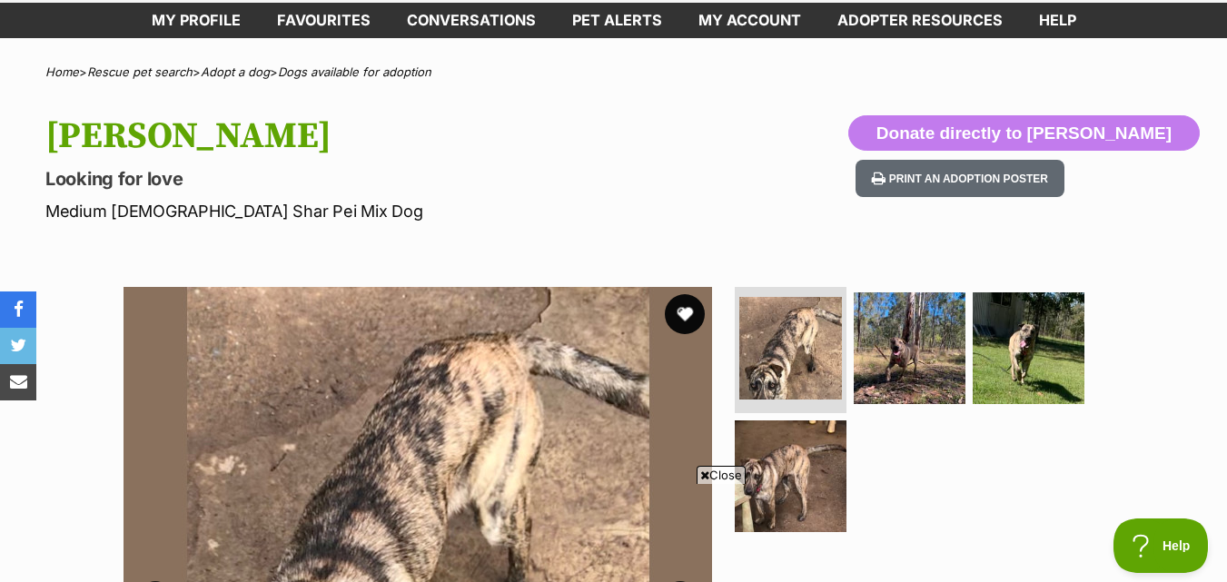
click at [690, 309] on button "favourite" at bounding box center [685, 314] width 40 height 40
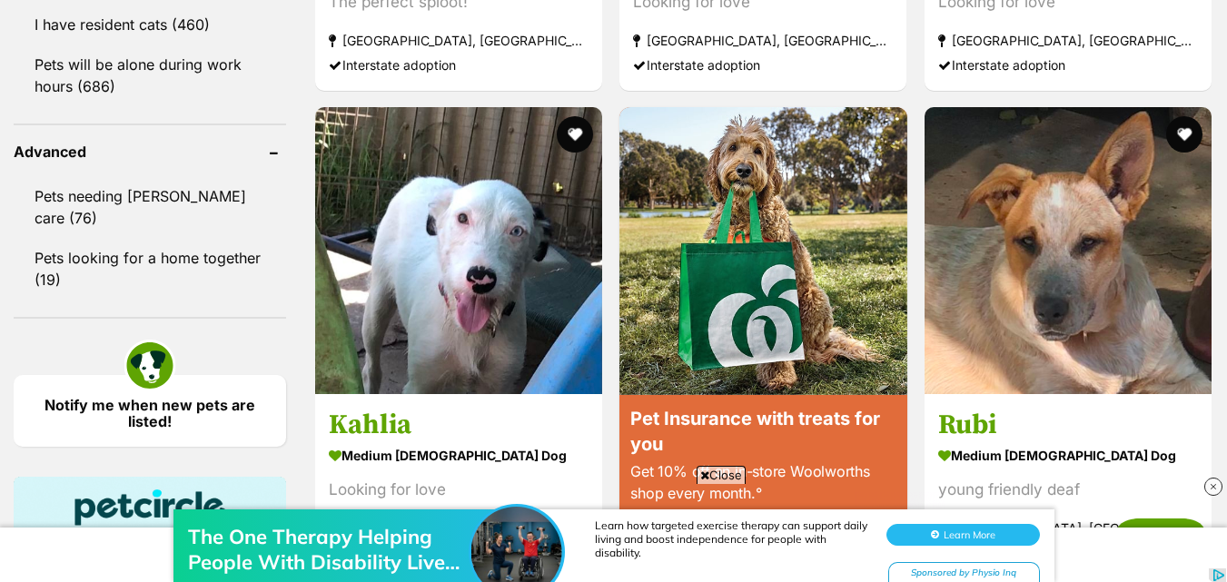
scroll to position [2453, 0]
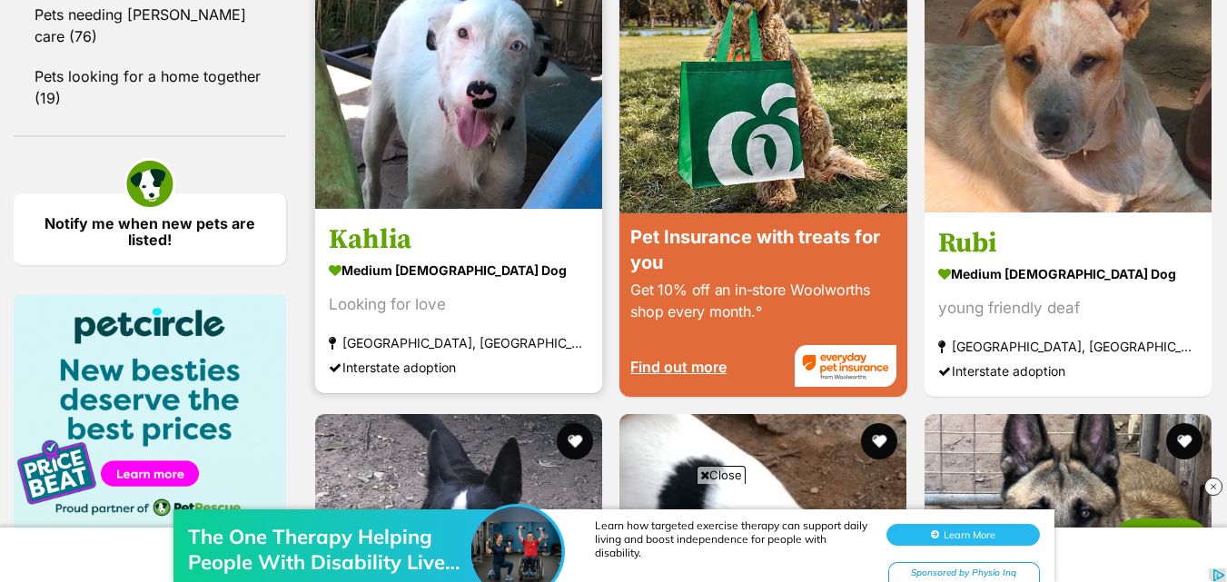
click at [539, 127] on img at bounding box center [458, 65] width 287 height 287
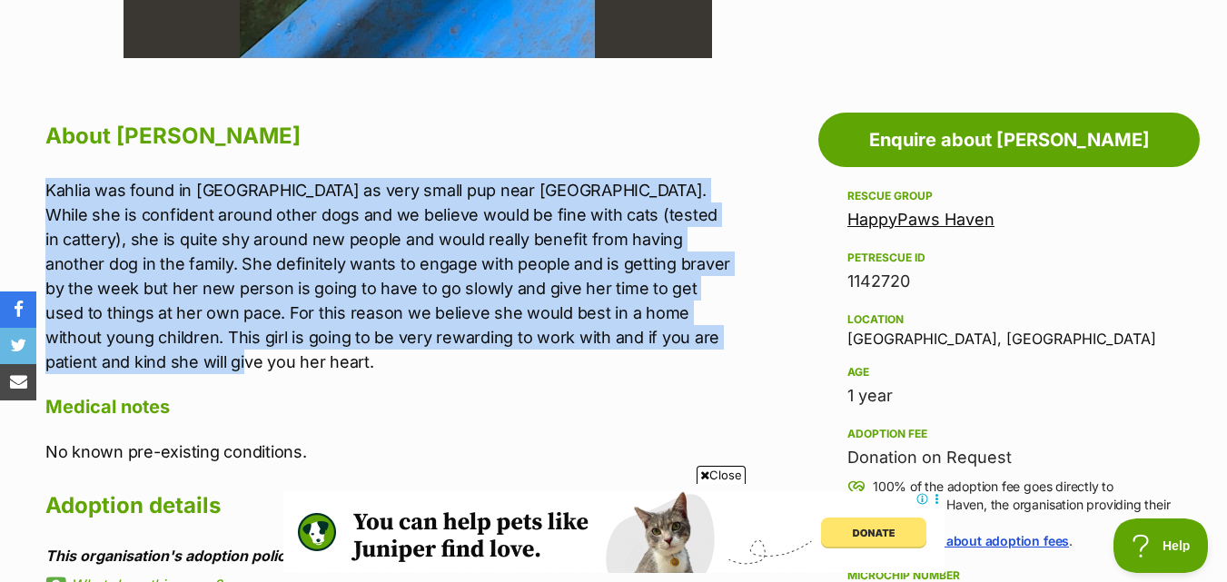
drag, startPoint x: 42, startPoint y: 185, endPoint x: 210, endPoint y: 356, distance: 239.6
click at [210, 356] on div "About [PERSON_NAME][GEOGRAPHIC_DATA] was found in [GEOGRAPHIC_DATA] as very sma…" at bounding box center [379, 485] width 704 height 738
drag, startPoint x: 202, startPoint y: 303, endPoint x: 52, endPoint y: 326, distance: 151.7
click at [52, 326] on p "Kahlia was found in [GEOGRAPHIC_DATA] as very small pup near [GEOGRAPHIC_DATA].…" at bounding box center [388, 276] width 686 height 196
drag, startPoint x: 35, startPoint y: 197, endPoint x: 159, endPoint y: 373, distance: 215.8
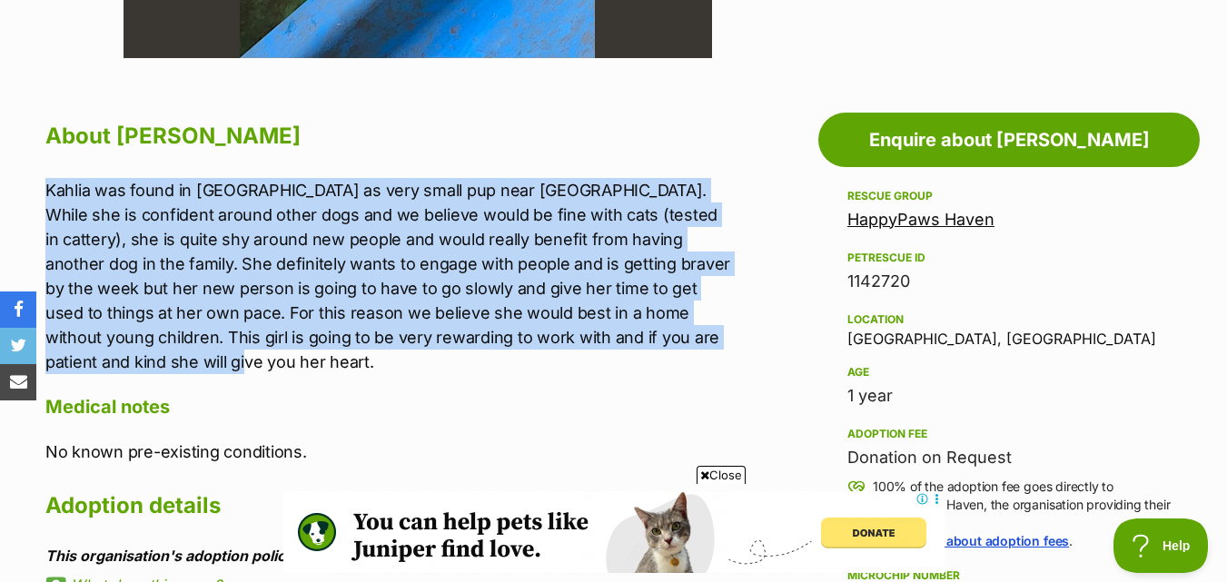
click at [159, 373] on div "About [PERSON_NAME][GEOGRAPHIC_DATA] was found in [GEOGRAPHIC_DATA] as very sma…" at bounding box center [379, 485] width 704 height 738
copy p "Kahlia was found in [GEOGRAPHIC_DATA] as very small pup near [GEOGRAPHIC_DATA].…"
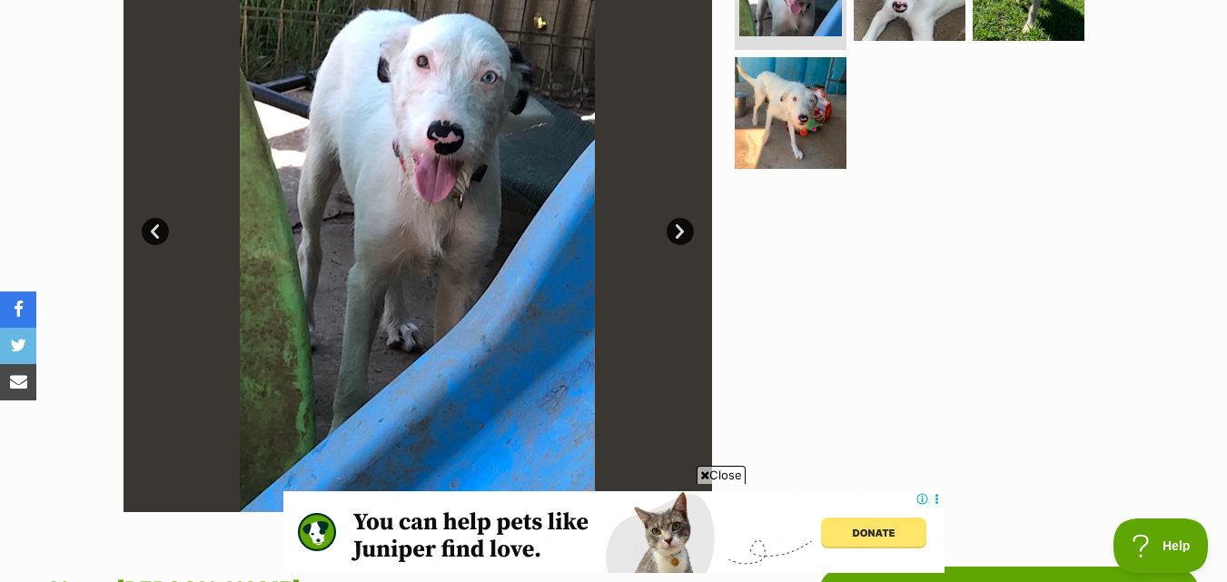
scroll to position [908, 0]
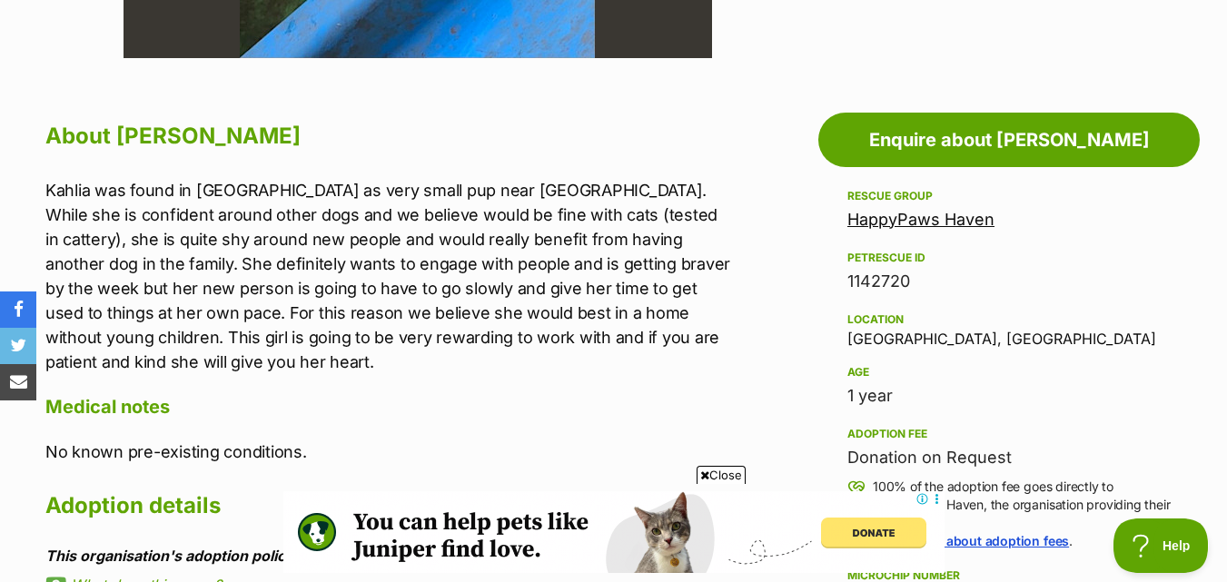
click at [363, 144] on h2 "About [PERSON_NAME]" at bounding box center [388, 136] width 686 height 40
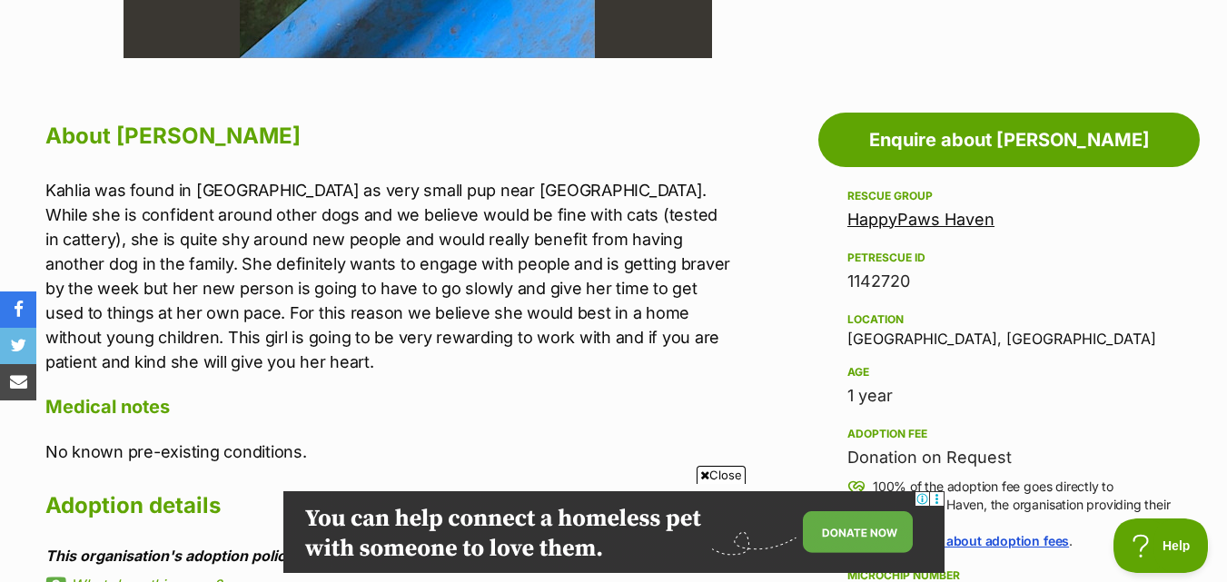
scroll to position [0, 0]
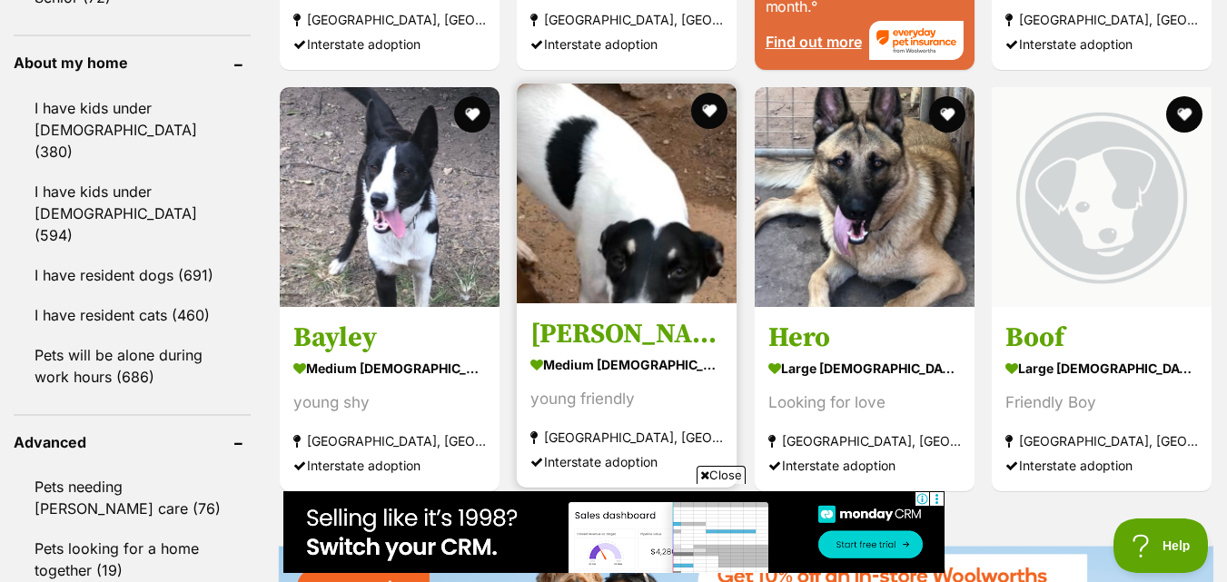
click at [670, 183] on img at bounding box center [627, 194] width 220 height 220
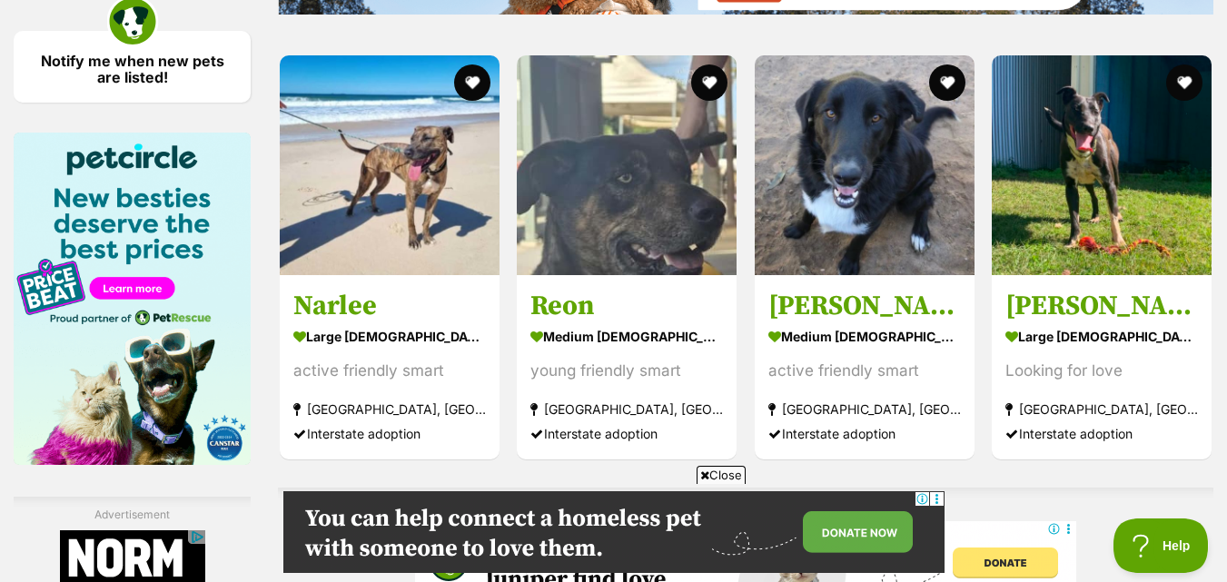
scroll to position [2725, 0]
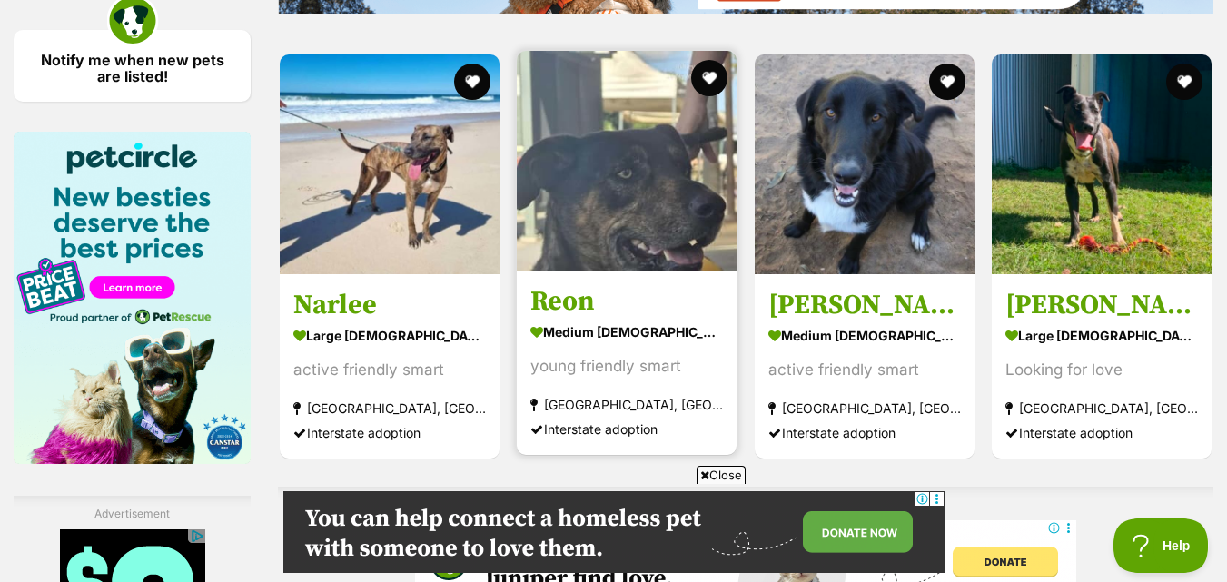
click at [645, 183] on img at bounding box center [627, 161] width 220 height 220
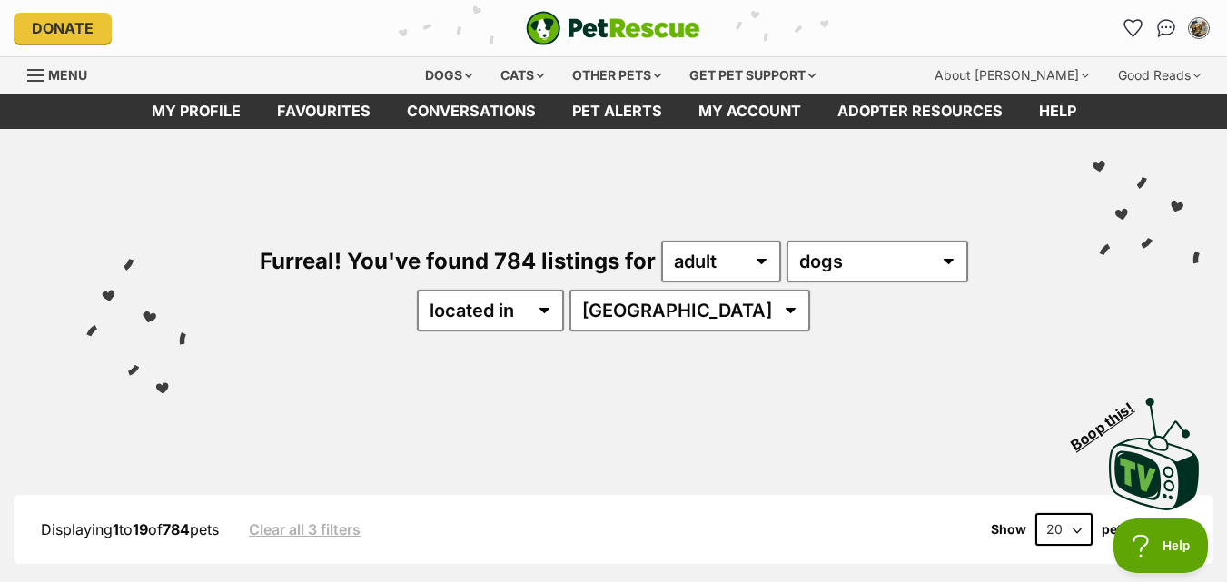
scroll to position [0, 0]
click at [1187, 28] on div "My account" at bounding box center [1200, 29] width 28 height 28
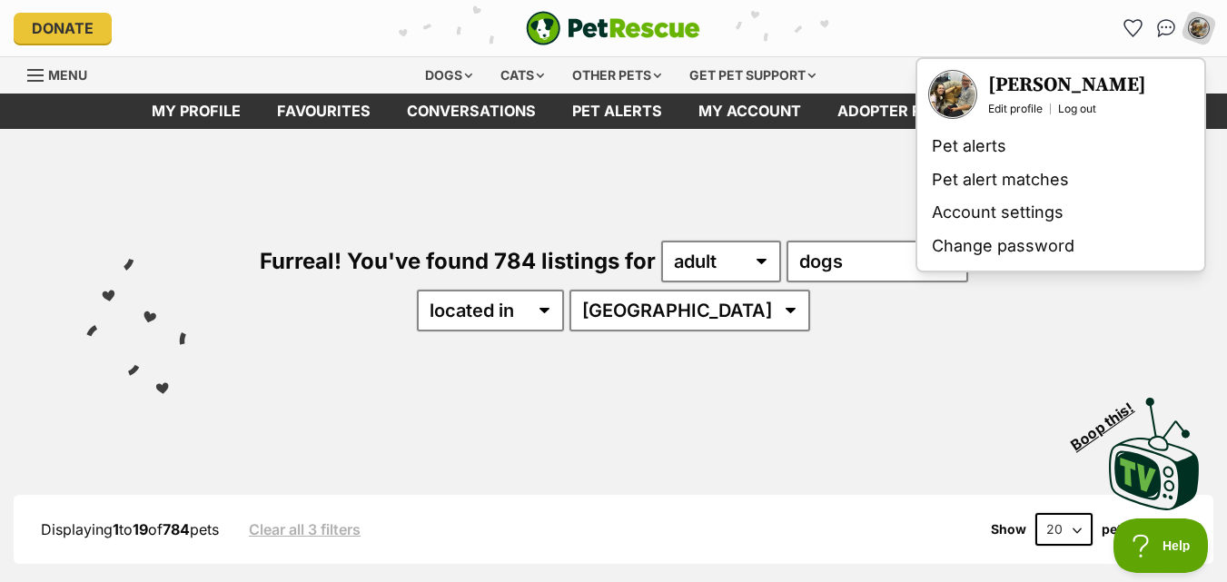
click at [1049, 73] on h3 "[PERSON_NAME]" at bounding box center [1067, 85] width 158 height 25
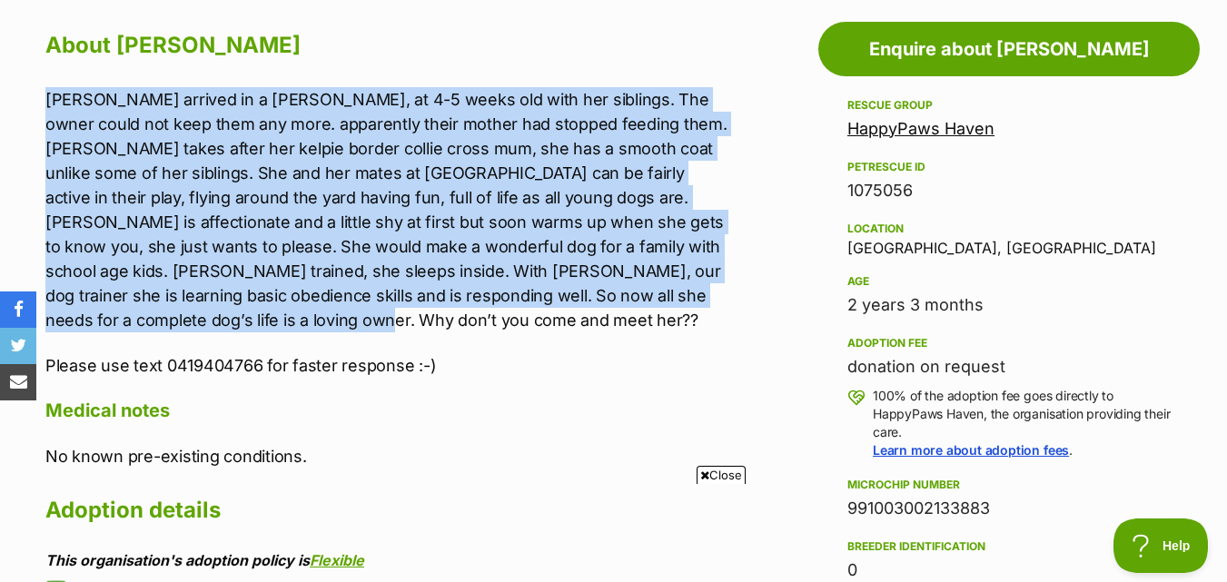
drag, startPoint x: 14, startPoint y: 88, endPoint x: 193, endPoint y: 318, distance: 291.9
copy p "Braylee arrived in a rubbish bin, at 4-5 weeks old with her siblings. The owner…"
click at [129, 323] on p "Braylee arrived in a rubbish bin, at 4-5 weeks old with her siblings. The owner…" at bounding box center [388, 209] width 686 height 245
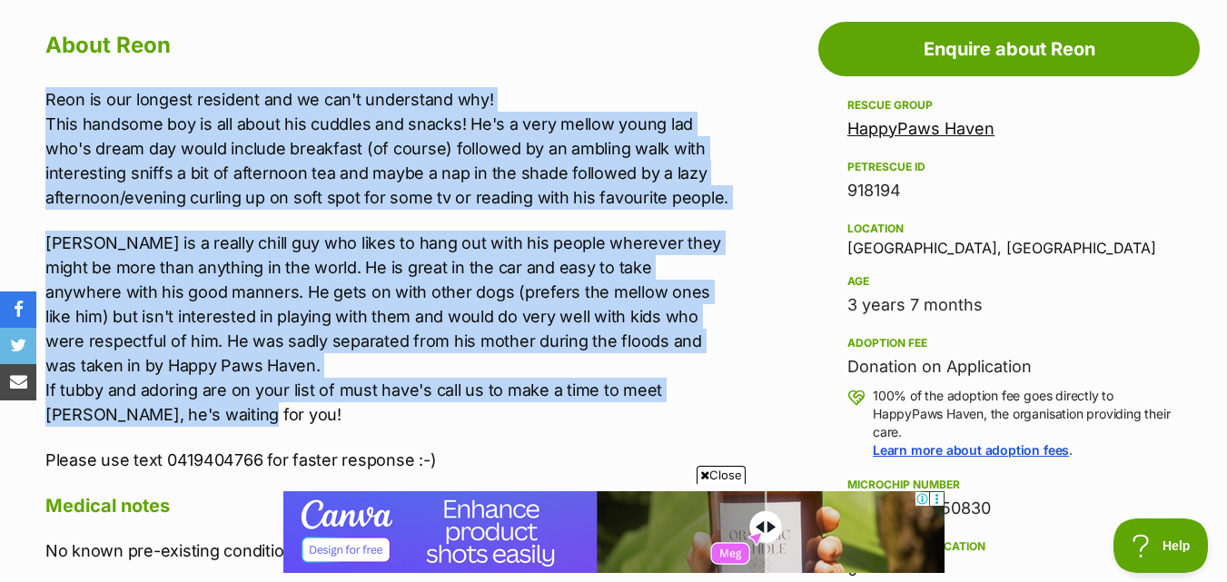
drag, startPoint x: 32, startPoint y: 108, endPoint x: 421, endPoint y: 412, distance: 493.8
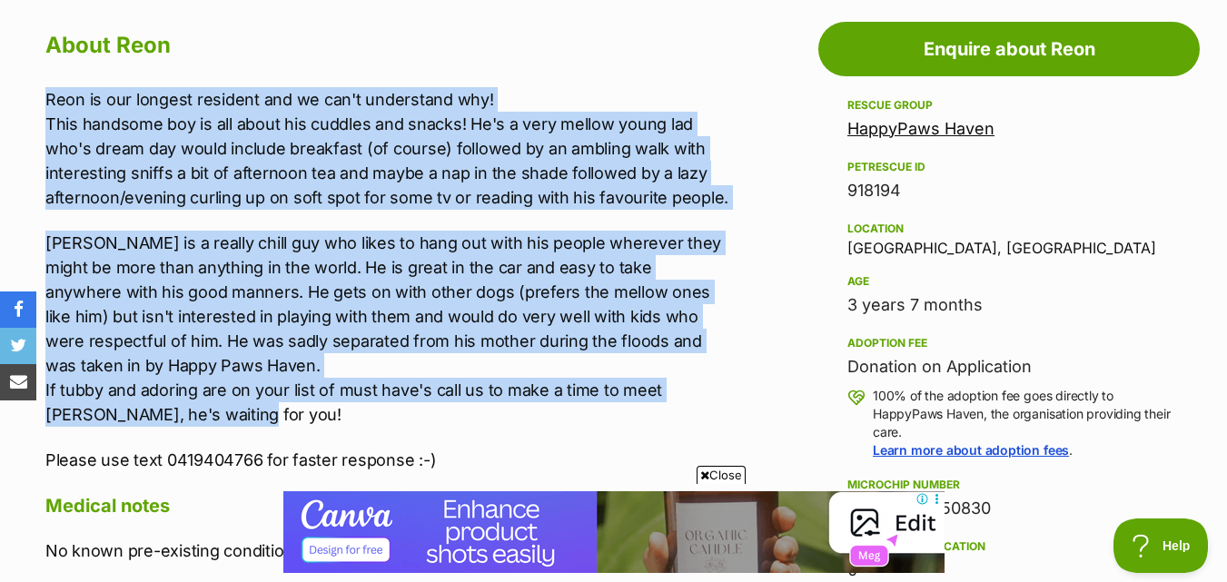
click at [421, 412] on div "About Reon [PERSON_NAME] is our longest resident and we can't understand why! T…" at bounding box center [379, 585] width 704 height 1120
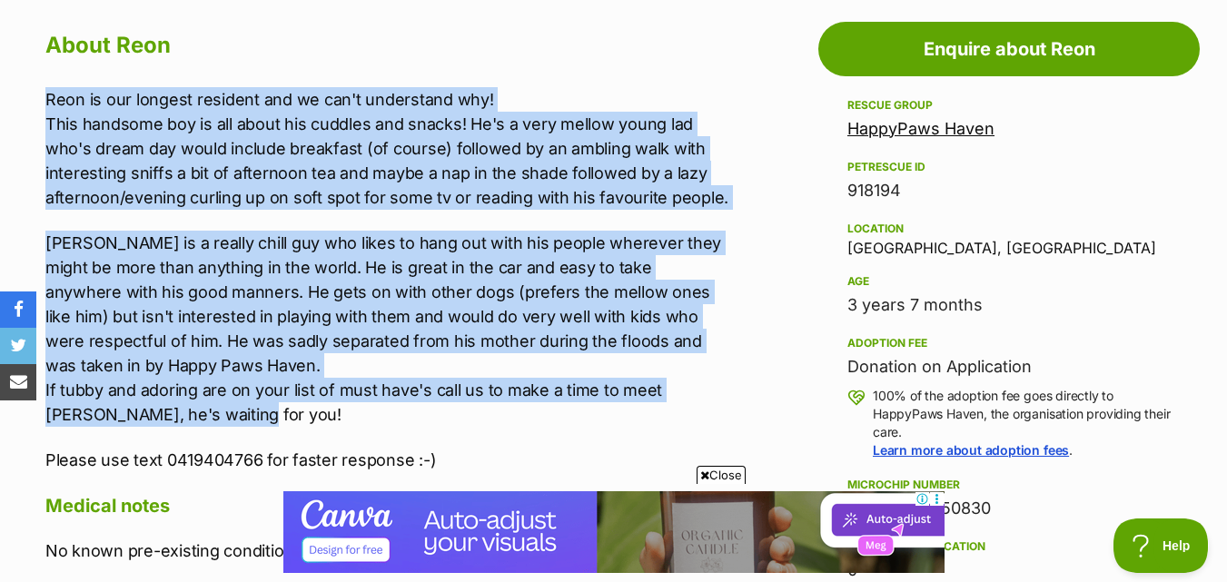
copy div "Reon is our longest resident and we can't understand why! This handsome boy is …"
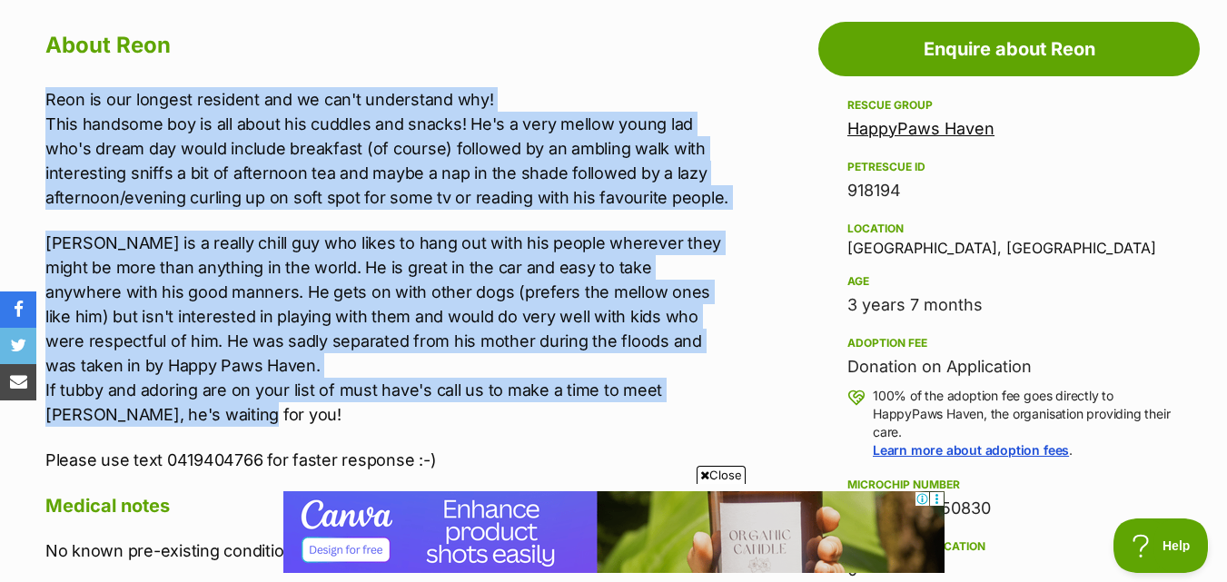
click at [636, 73] on div "About Reon [PERSON_NAME] is our longest resident and we can't understand why! T…" at bounding box center [388, 585] width 686 height 1120
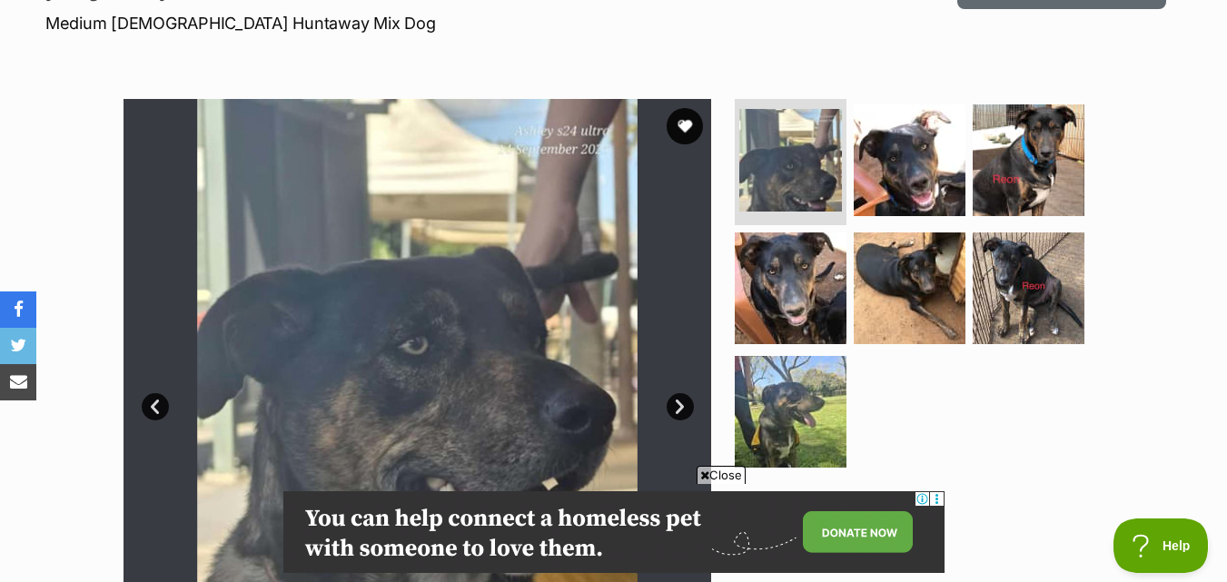
scroll to position [273, 0]
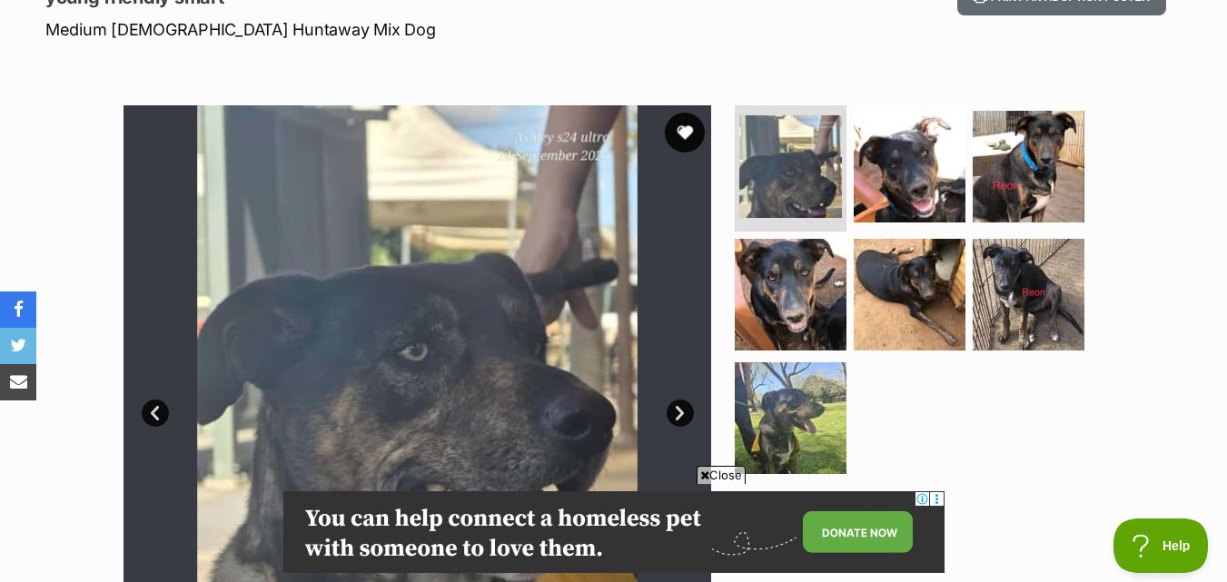
click at [679, 149] on button "favourite" at bounding box center [685, 133] width 40 height 40
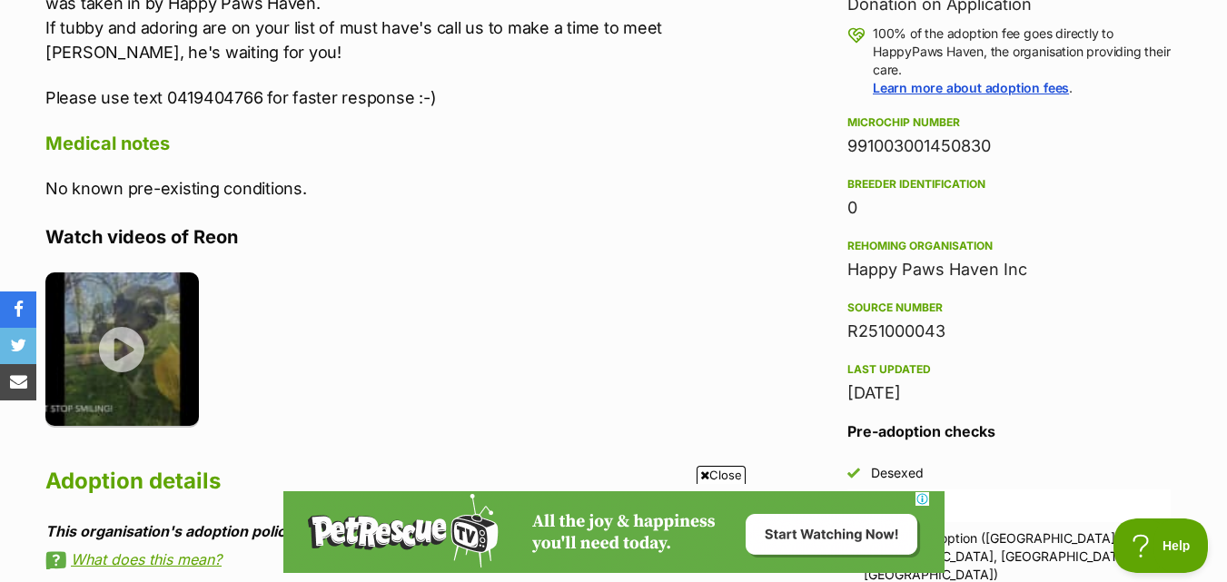
scroll to position [1363, 0]
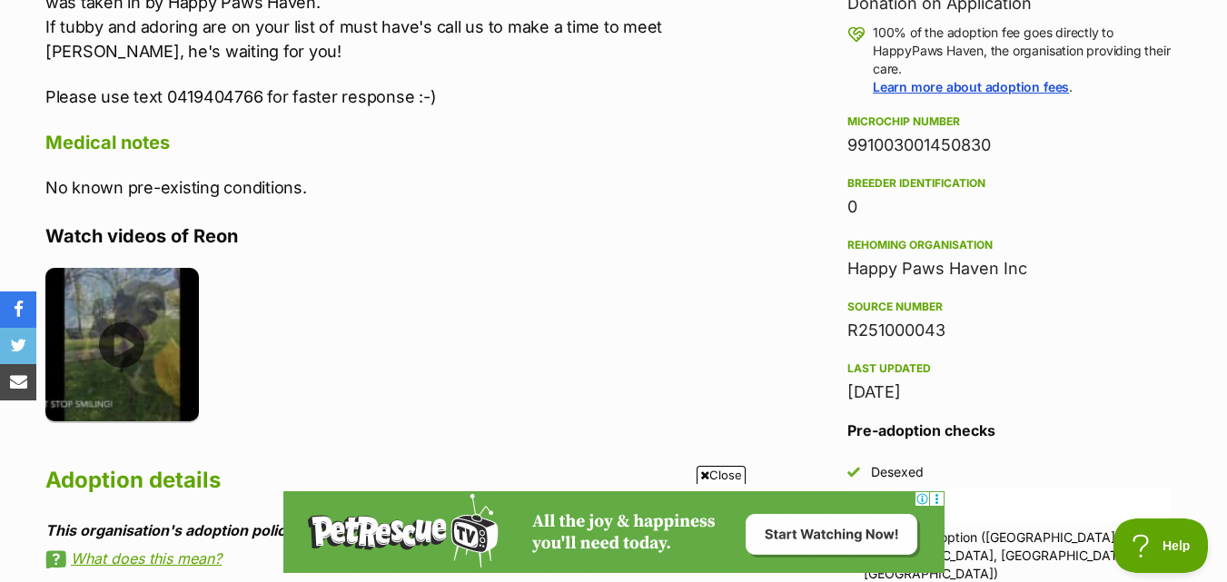
click at [124, 364] on img at bounding box center [122, 345] width 154 height 154
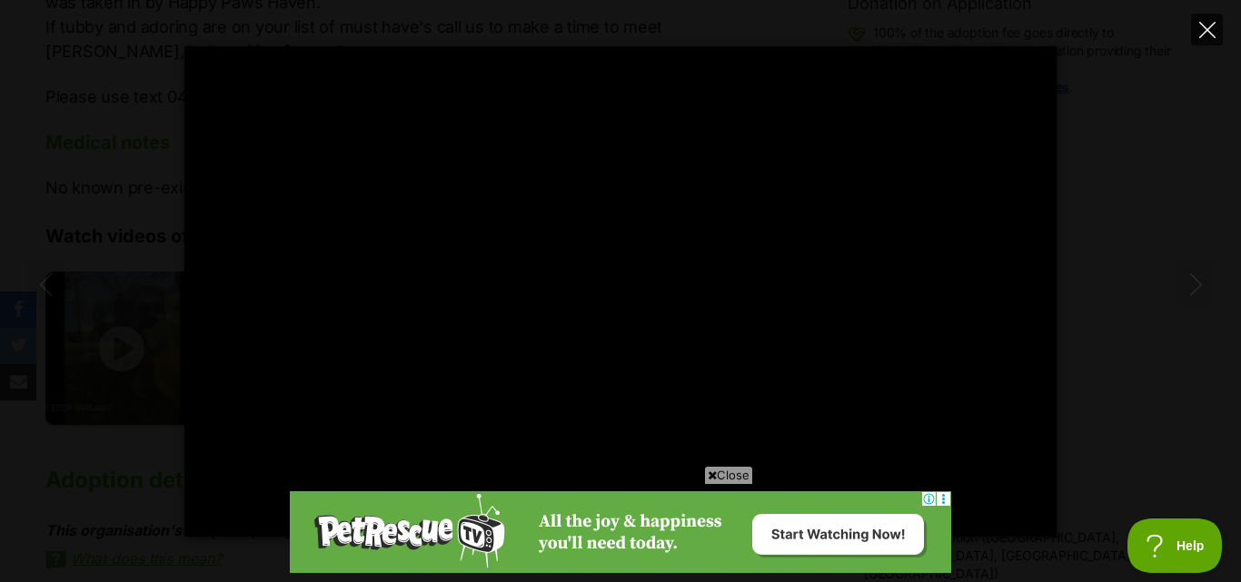
click at [1219, 35] on button "Close" at bounding box center [1207, 30] width 32 height 32
type input "8.65"
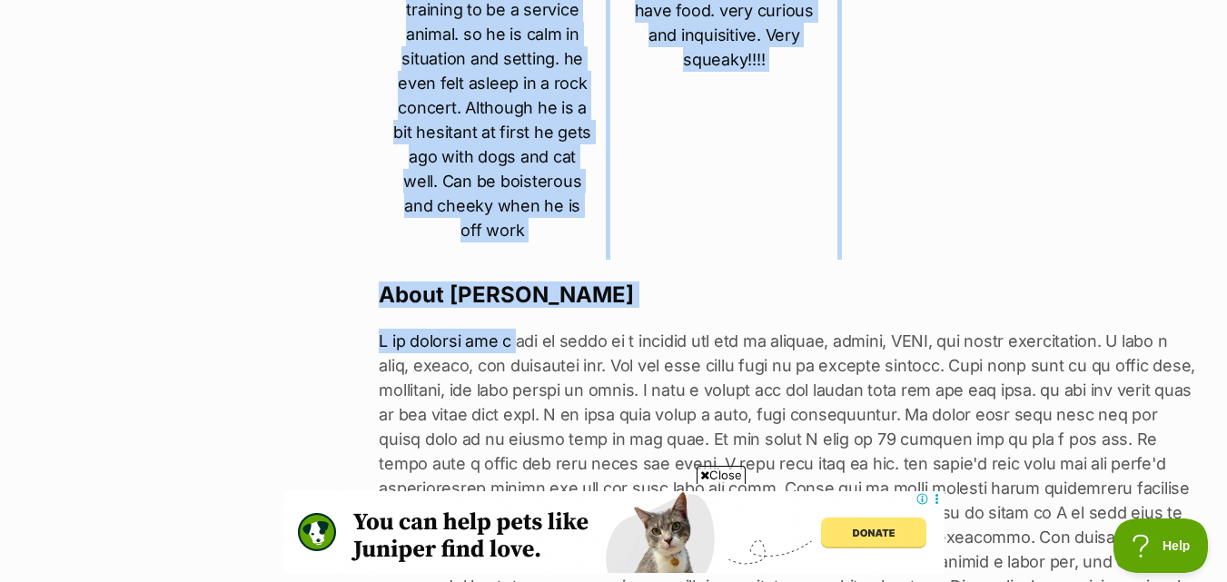
drag, startPoint x: 365, startPoint y: 289, endPoint x: 511, endPoint y: 295, distance: 146.4
click at [511, 295] on section "Next Prev 1 2 3 4 5 6 7 8 9 Annika Morrison Beacon Hill, New South Wales Househ…" at bounding box center [613, 136] width 1173 height 1214
click at [511, 329] on p at bounding box center [789, 525] width 821 height 392
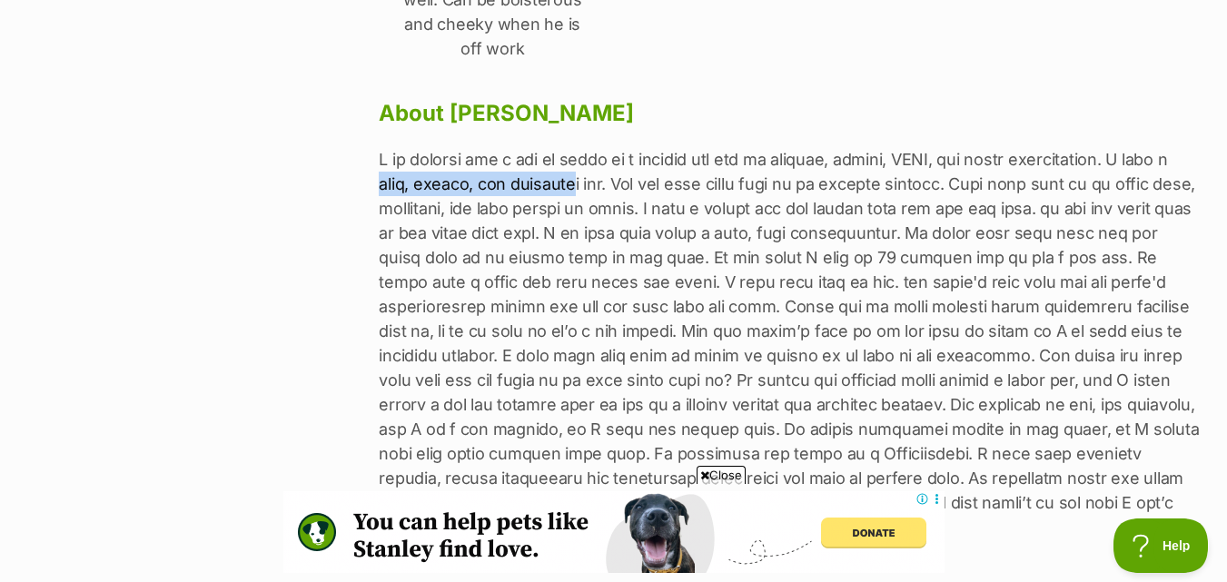
drag, startPoint x: 381, startPoint y: 139, endPoint x: 574, endPoint y: 136, distance: 193.5
click at [574, 147] on p at bounding box center [789, 343] width 821 height 392
copy p "calm, gentle, but confiden"
click at [561, 147] on p at bounding box center [789, 343] width 821 height 392
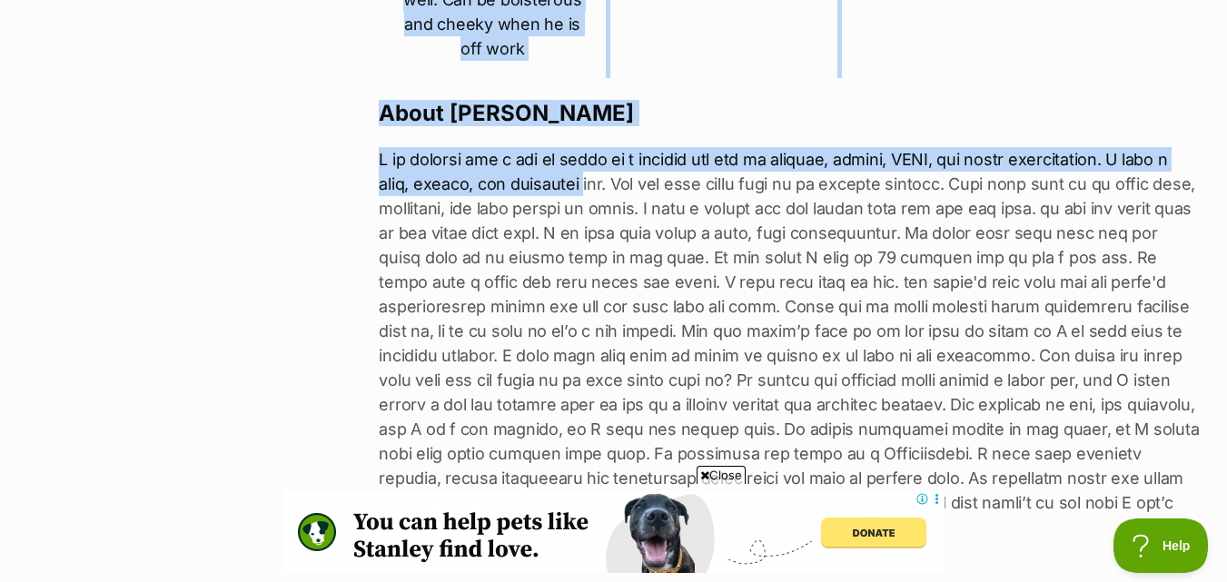
drag, startPoint x: 376, startPoint y: 136, endPoint x: 584, endPoint y: 128, distance: 208.2
click at [570, 147] on p at bounding box center [789, 343] width 821 height 392
drag, startPoint x: 377, startPoint y: 144, endPoint x: 597, endPoint y: 134, distance: 220.1
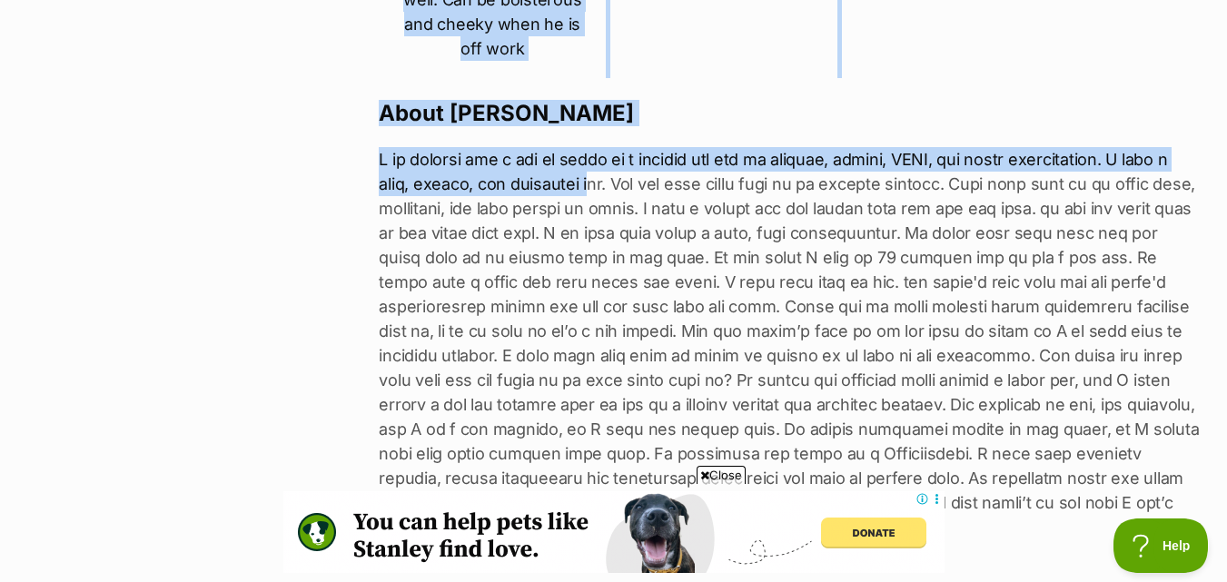
click at [566, 147] on p at bounding box center [789, 343] width 821 height 392
drag, startPoint x: 378, startPoint y: 140, endPoint x: 392, endPoint y: 140, distance: 14.5
click at [392, 147] on p at bounding box center [789, 343] width 821 height 392
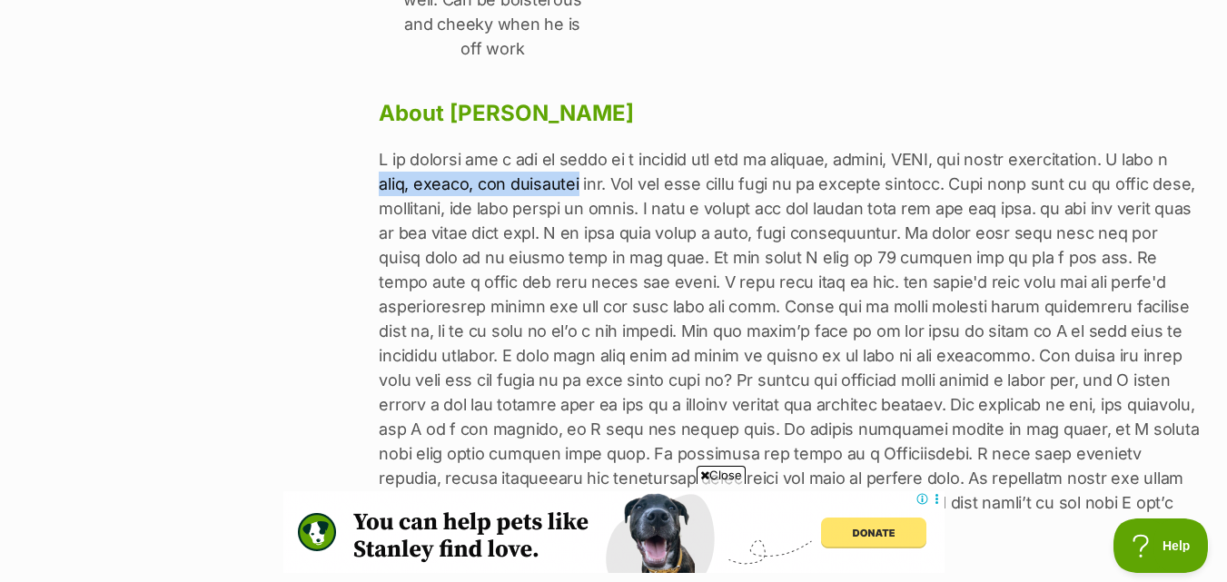
drag, startPoint x: 382, startPoint y: 140, endPoint x: 579, endPoint y: 133, distance: 197.3
click at [579, 147] on p at bounding box center [789, 343] width 821 height 392
copy p "calm, gentle, but confident"
click at [1133, 147] on p at bounding box center [789, 343] width 821 height 392
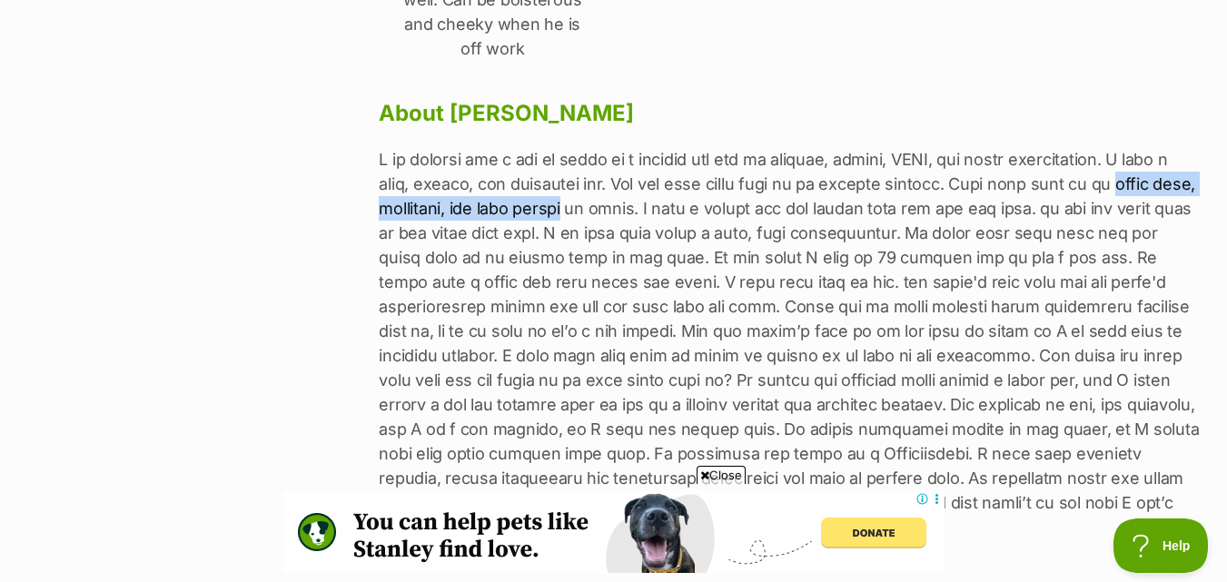
drag, startPoint x: 1128, startPoint y: 138, endPoint x: 637, endPoint y: 158, distance: 491.9
click at [637, 158] on p at bounding box center [789, 343] width 821 height 392
copy p "smart food, motivated, and easy enough"
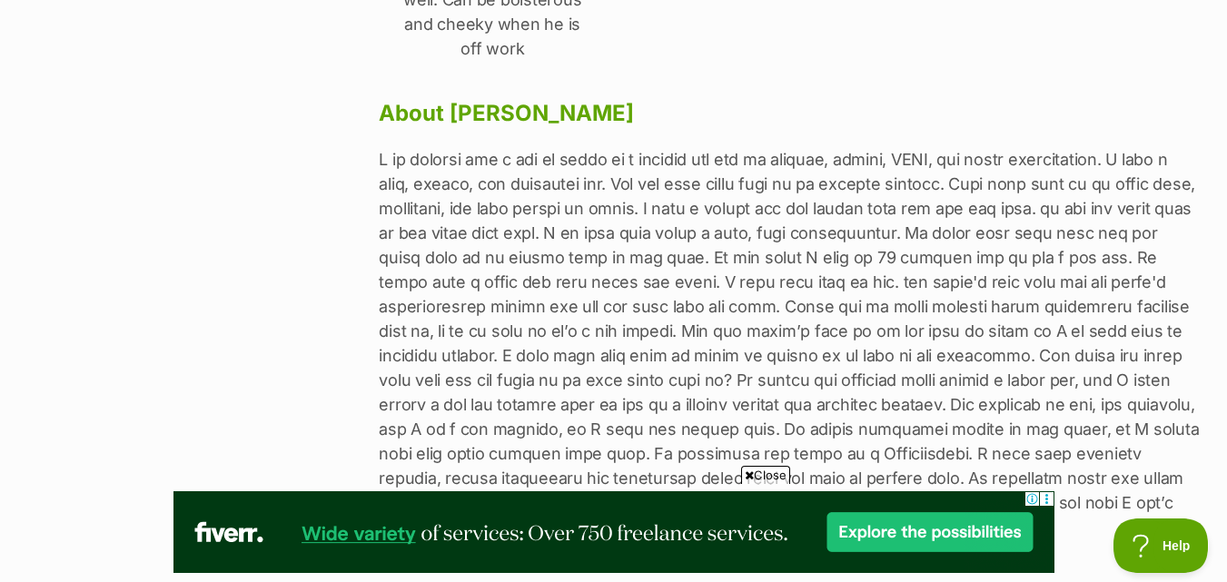
click at [639, 247] on p at bounding box center [789, 343] width 821 height 392
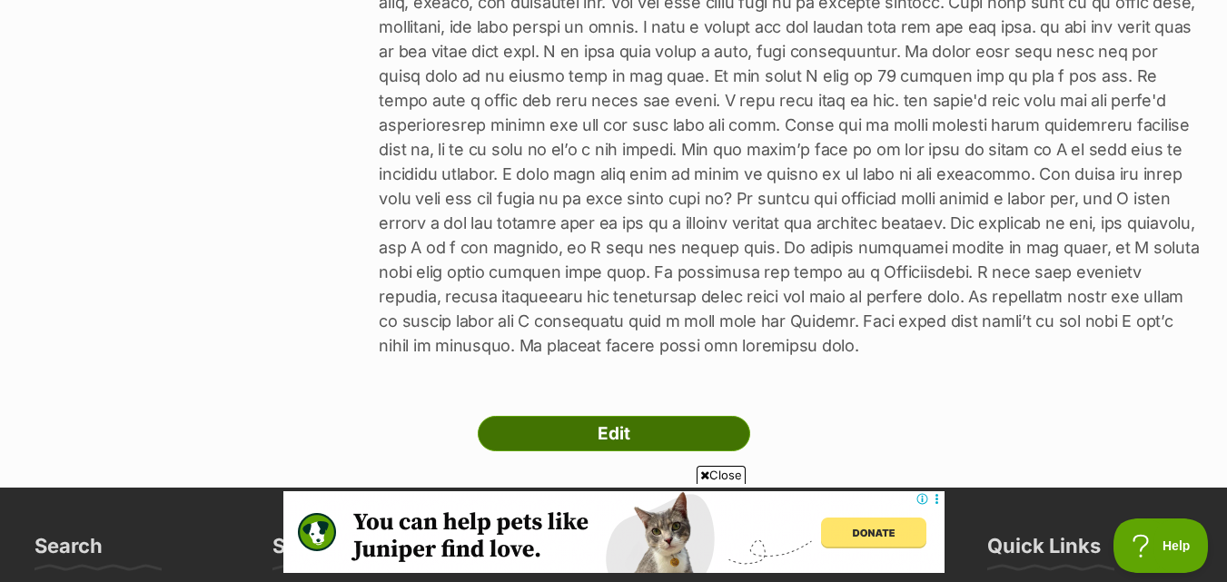
click at [571, 416] on link "Edit" at bounding box center [614, 434] width 273 height 36
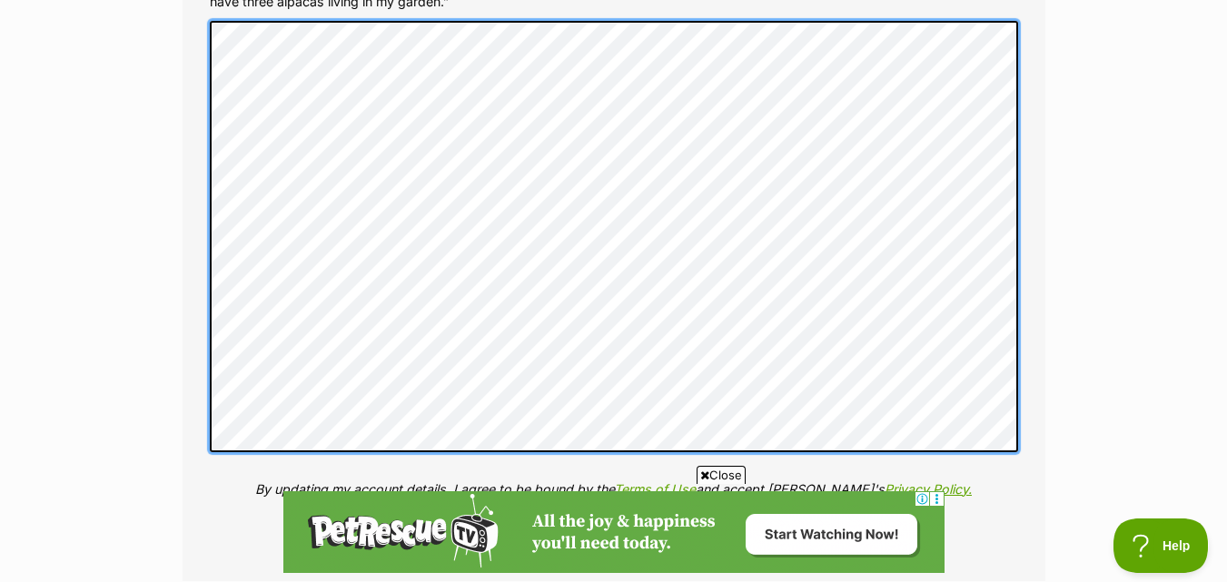
scroll to position [3361, 0]
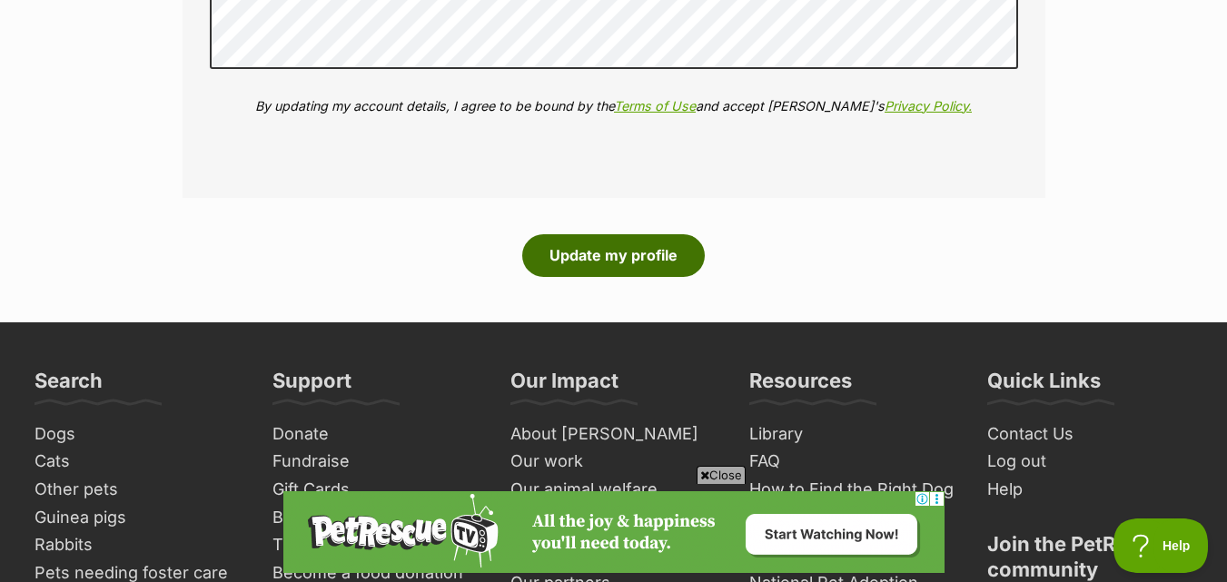
click at [660, 259] on button "Update my profile" at bounding box center [613, 255] width 183 height 42
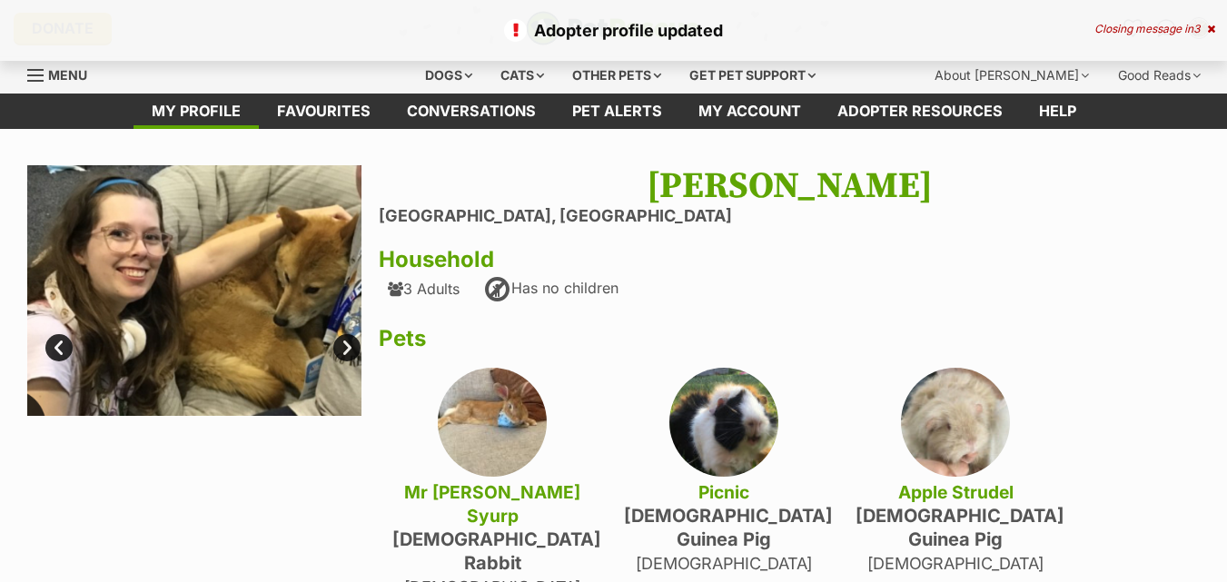
click at [347, 340] on link "Next" at bounding box center [346, 347] width 27 height 27
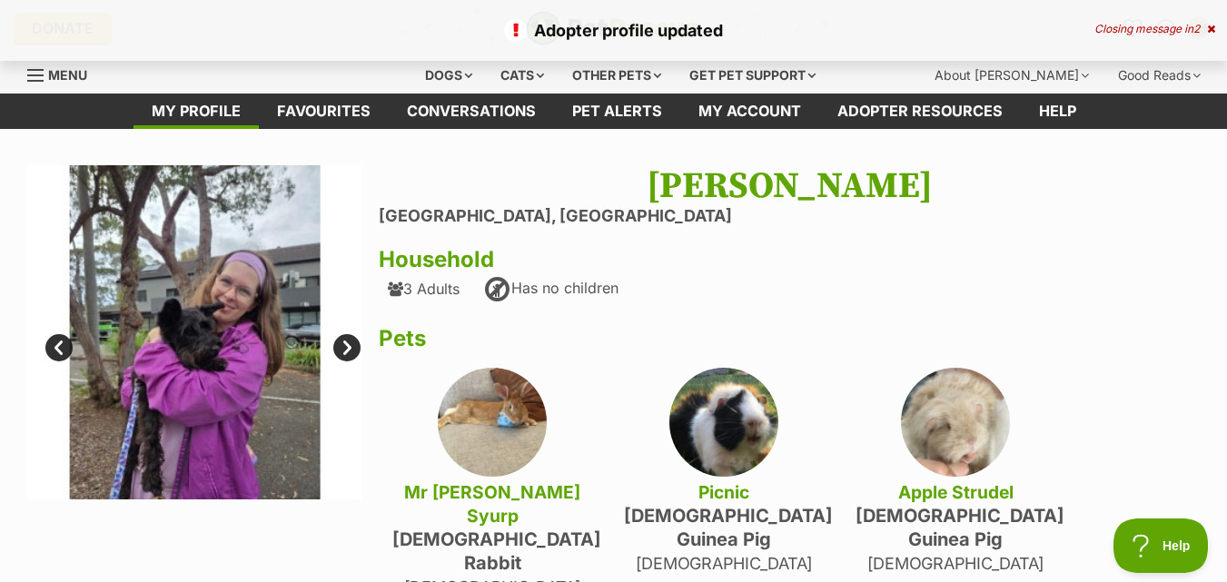
click at [347, 340] on link "Next" at bounding box center [346, 347] width 27 height 27
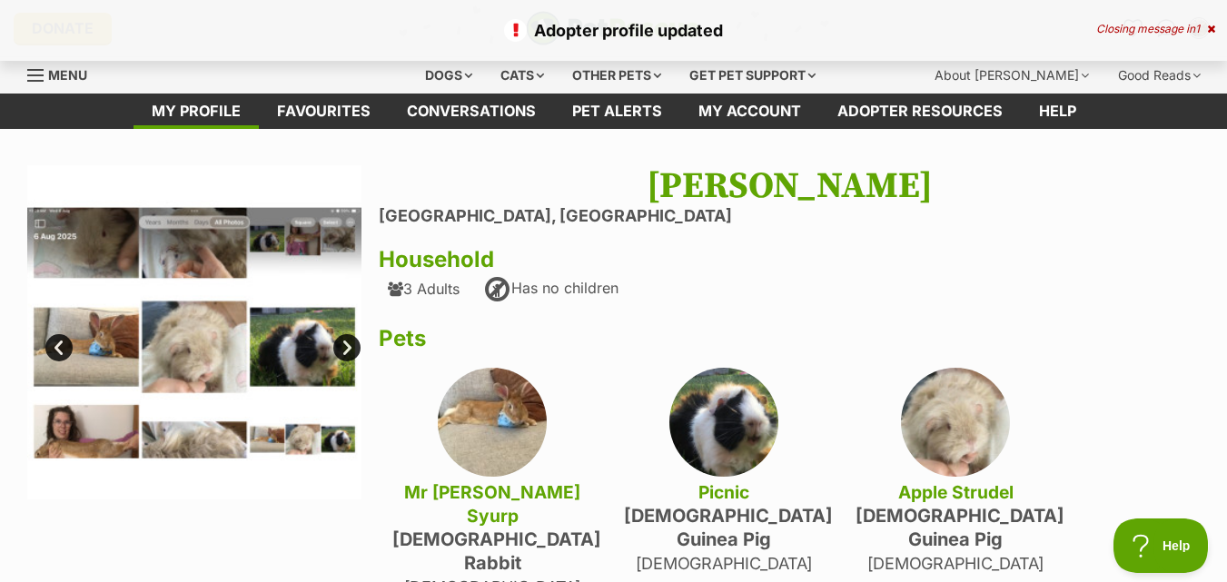
click at [347, 340] on link "Next" at bounding box center [346, 347] width 27 height 27
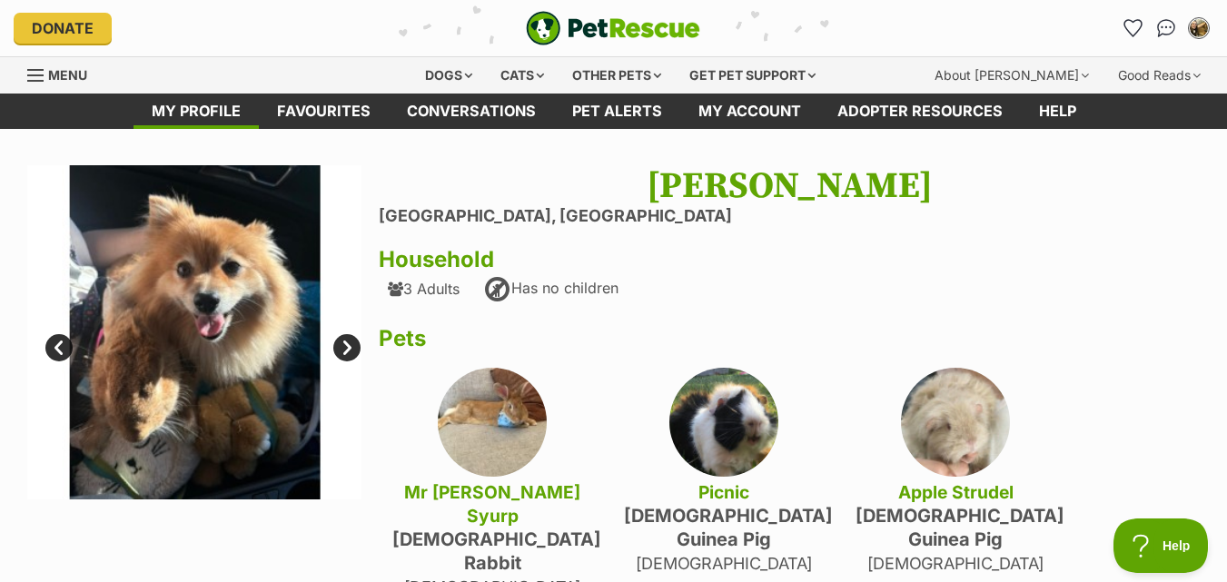
click at [347, 340] on link "Next" at bounding box center [346, 347] width 27 height 27
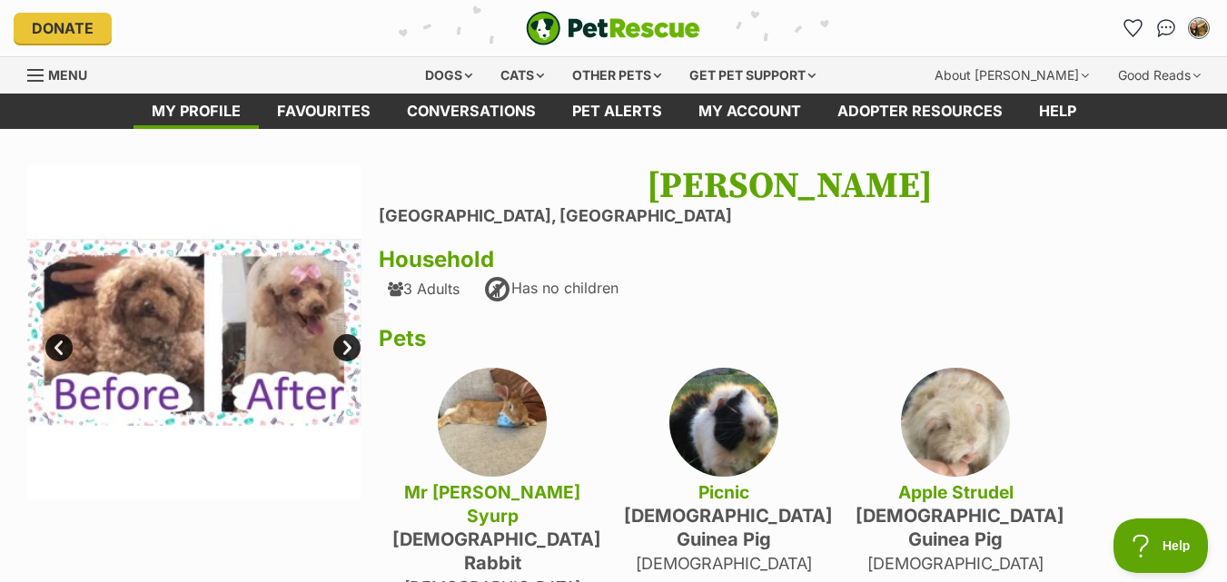
click at [347, 340] on link "Next" at bounding box center [346, 347] width 27 height 27
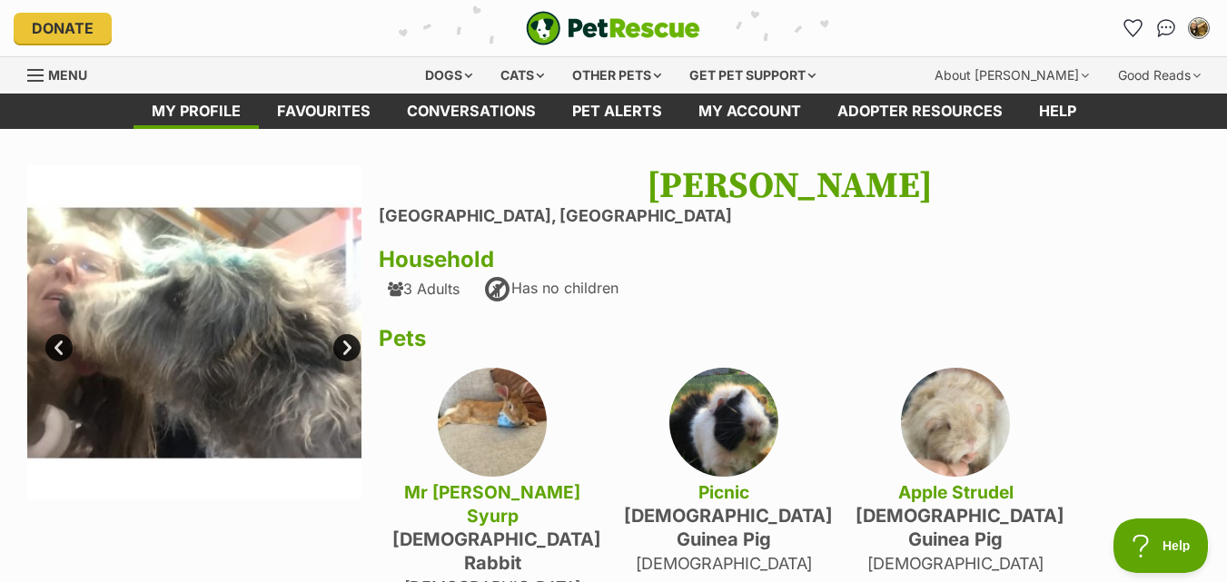
click at [347, 340] on link "Next" at bounding box center [346, 347] width 27 height 27
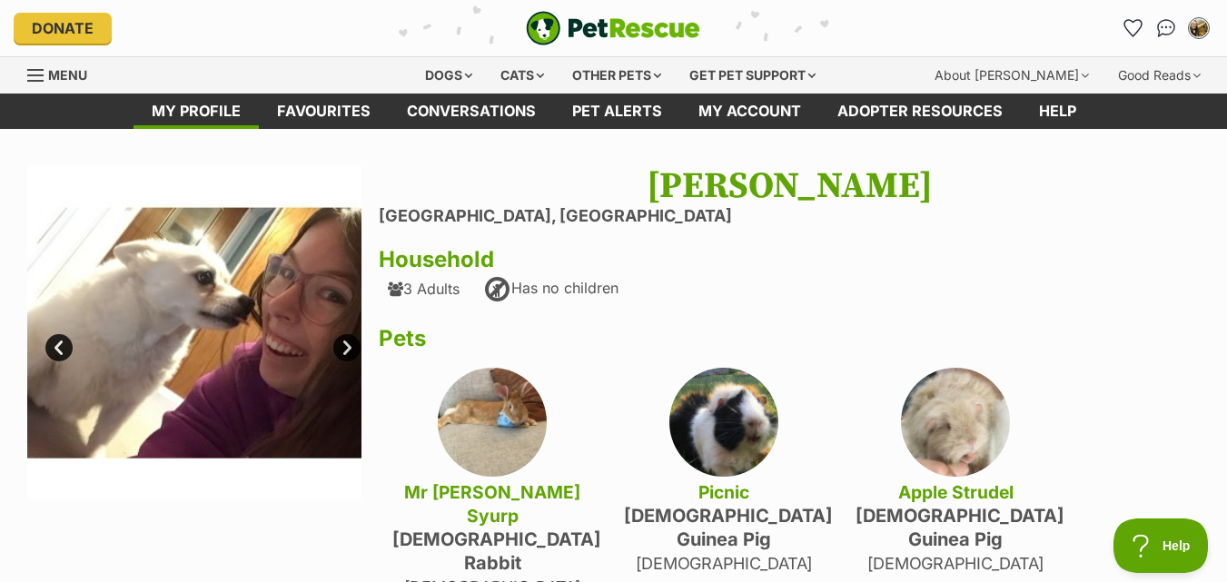
click at [347, 340] on link "Next" at bounding box center [346, 347] width 27 height 27
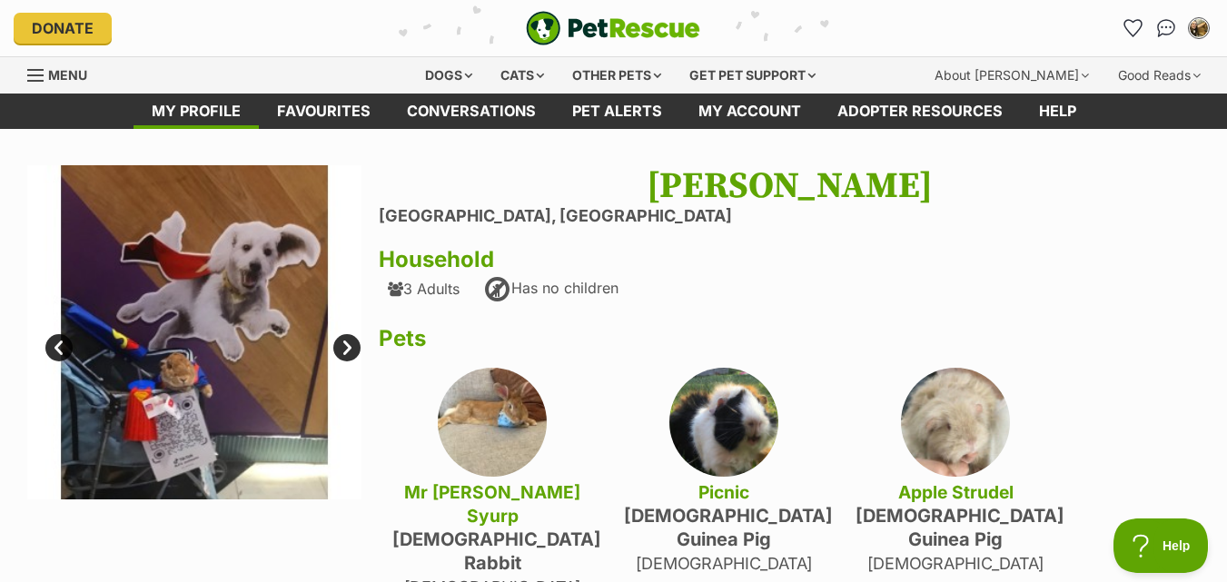
click at [347, 340] on link "Next" at bounding box center [346, 347] width 27 height 27
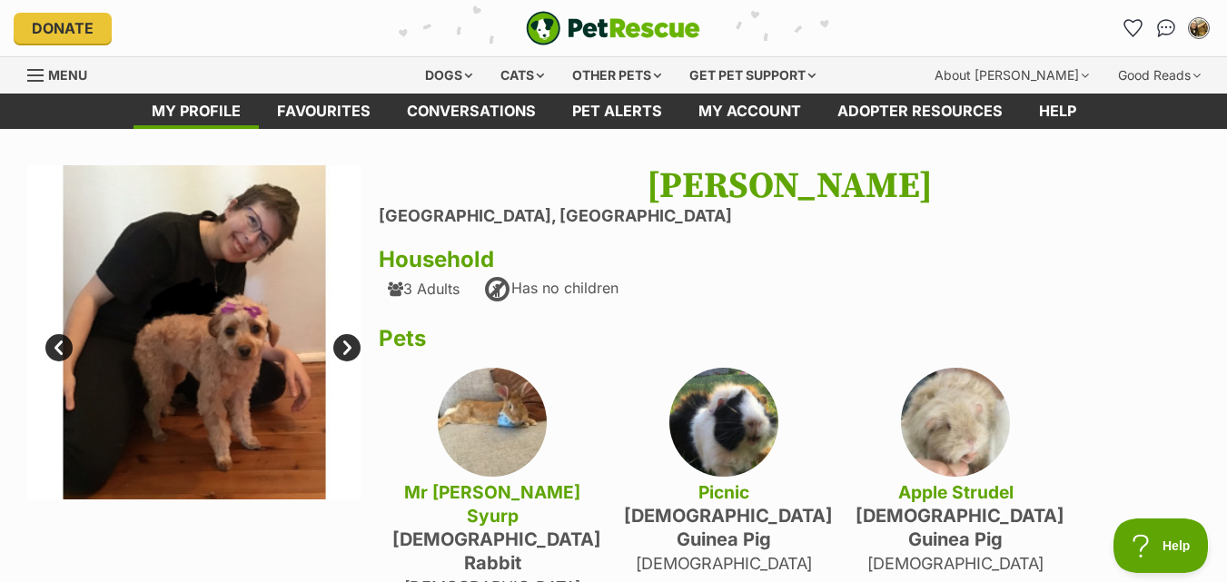
click at [347, 340] on link "Next" at bounding box center [346, 347] width 27 height 27
